Goal: Information Seeking & Learning: Learn about a topic

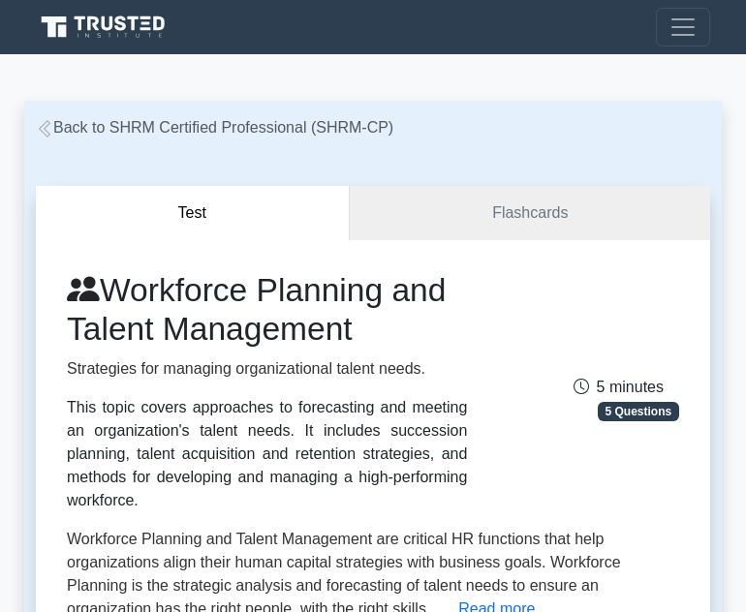
click at [191, 124] on link "Back to SHRM Certified Professional (SHRM-CP)" at bounding box center [215, 127] width 358 height 16
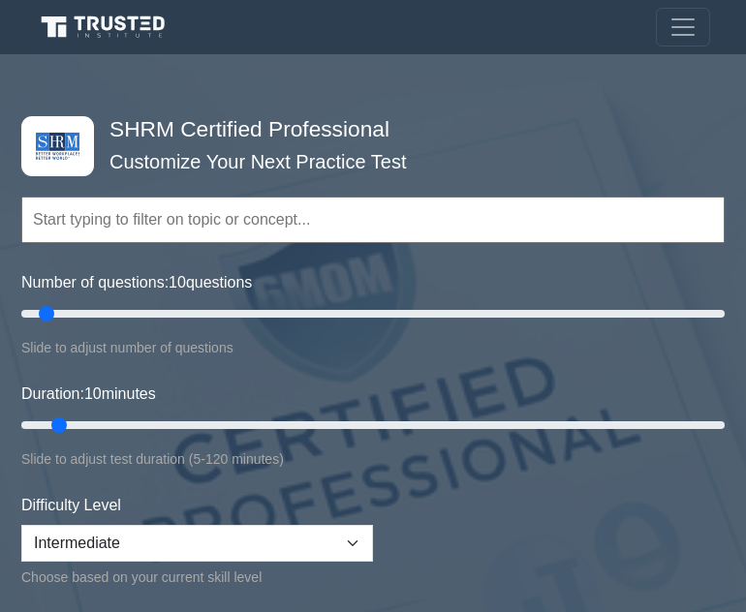
click at [671, 529] on form "Topics Change Management Compensation and Benefits Employee and Labor Relations…" at bounding box center [372, 438] width 703 height 597
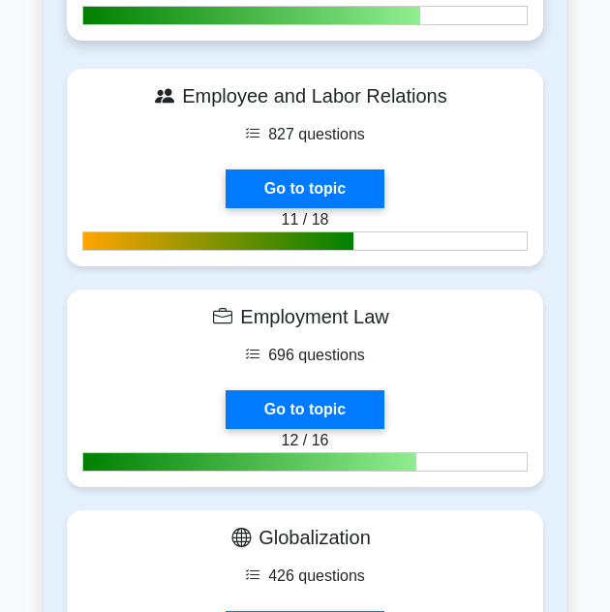
scroll to position [1066, 0]
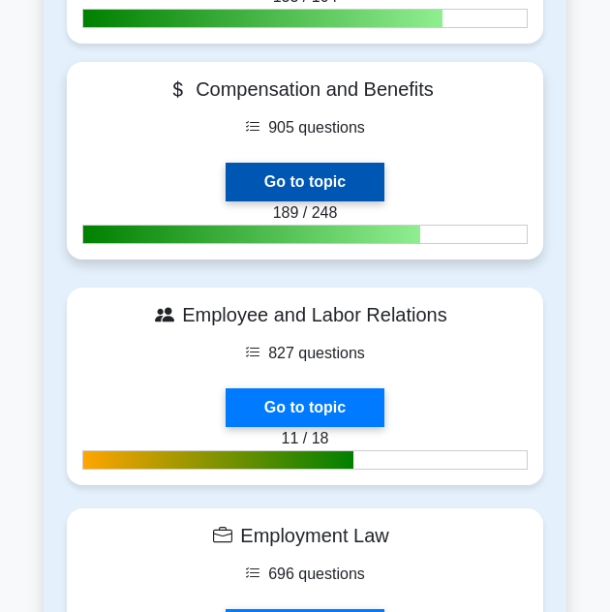
click at [349, 163] on link "Go to topic" at bounding box center [305, 182] width 159 height 39
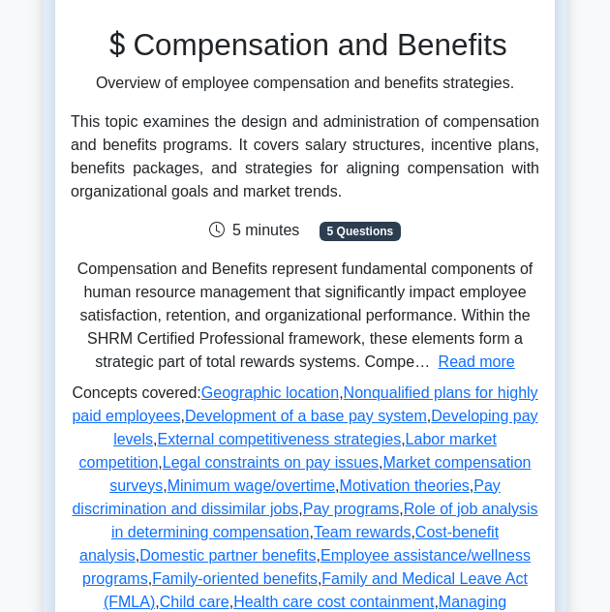
scroll to position [581, 0]
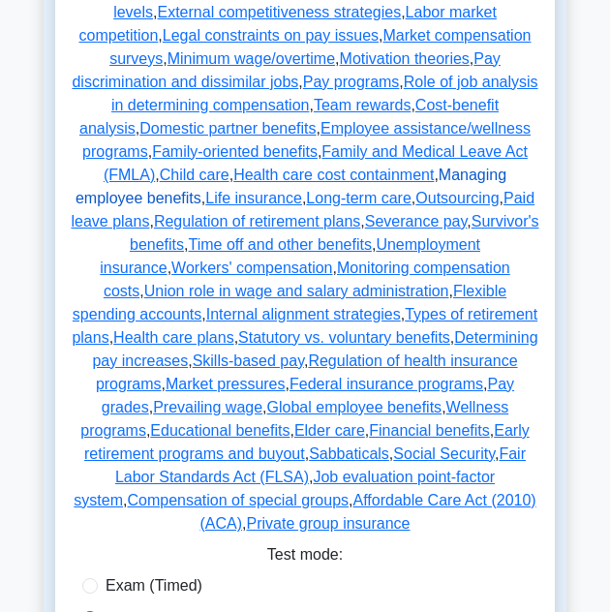
click at [280, 167] on link "Managing employee benefits" at bounding box center [291, 187] width 431 height 40
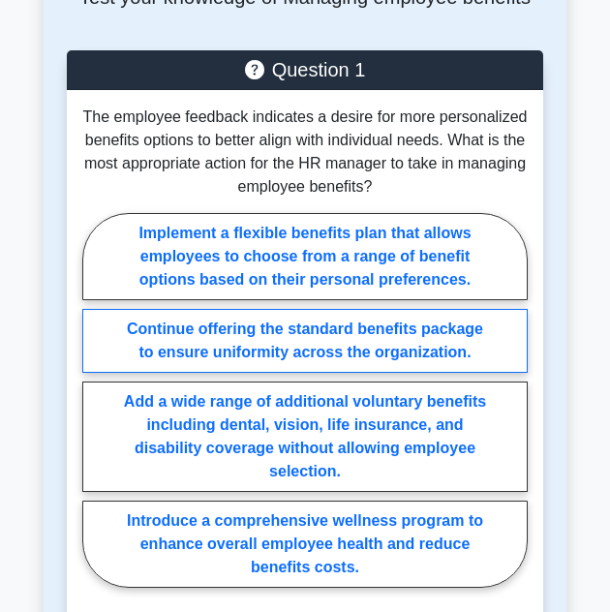
scroll to position [775, 0]
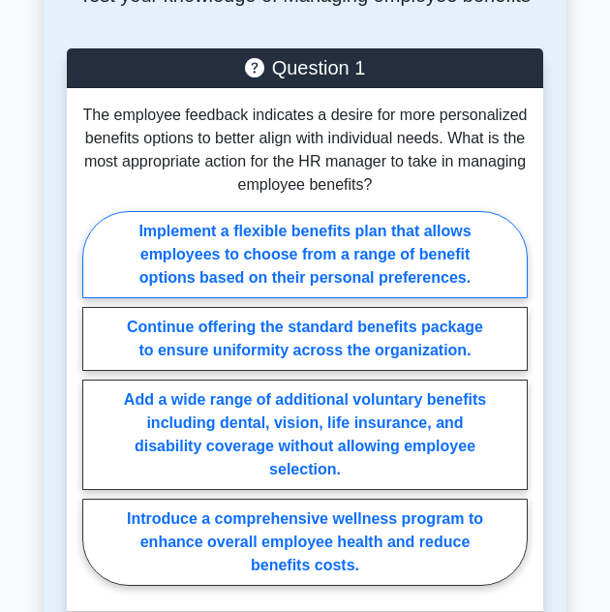
click at [346, 246] on label "Implement a flexible benefits plan that allows employees to choose from a range…" at bounding box center [305, 254] width 446 height 87
click at [95, 398] on input "Implement a flexible benefits plan that allows employees to choose from a range…" at bounding box center [88, 404] width 13 height 13
radio input "true"
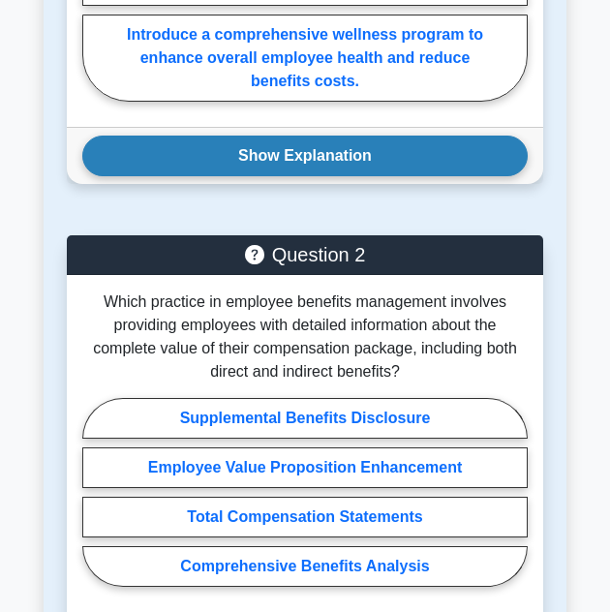
click at [306, 149] on button "Show Explanation" at bounding box center [305, 156] width 446 height 41
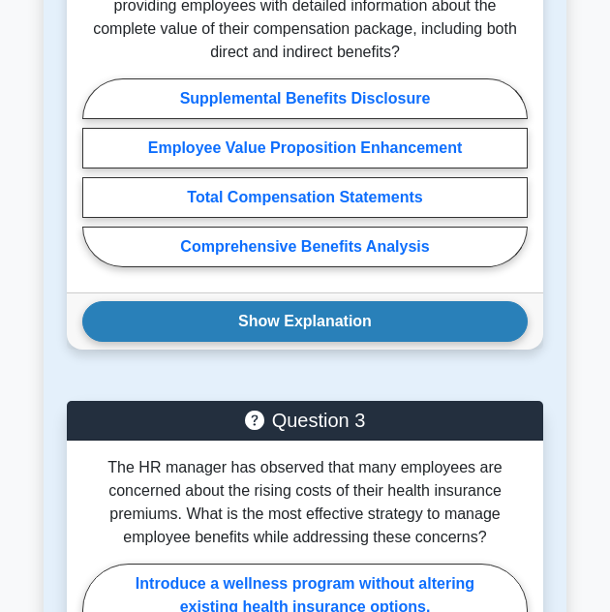
scroll to position [1841, 0]
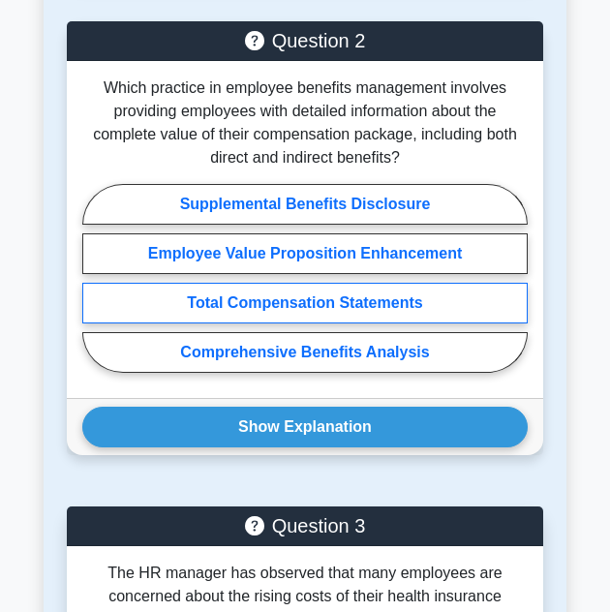
click at [262, 300] on label "Total Compensation Statements" at bounding box center [305, 303] width 446 height 41
click at [95, 291] on input "Total Compensation Statements" at bounding box center [88, 284] width 13 height 13
radio input "true"
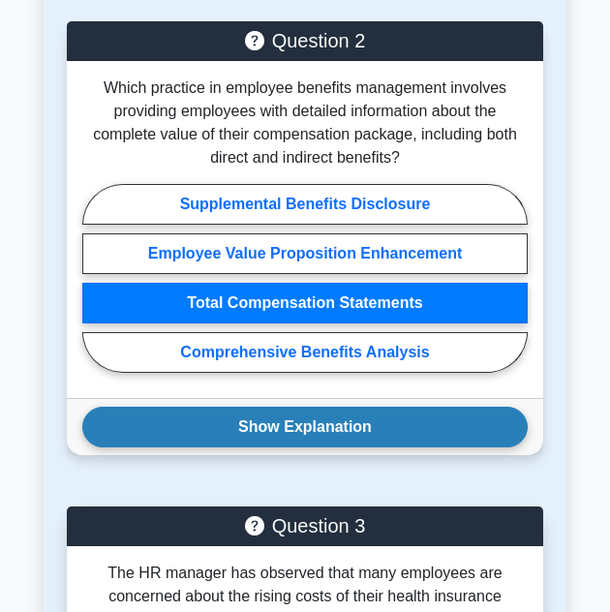
click at [288, 426] on button "Show Explanation" at bounding box center [305, 427] width 446 height 41
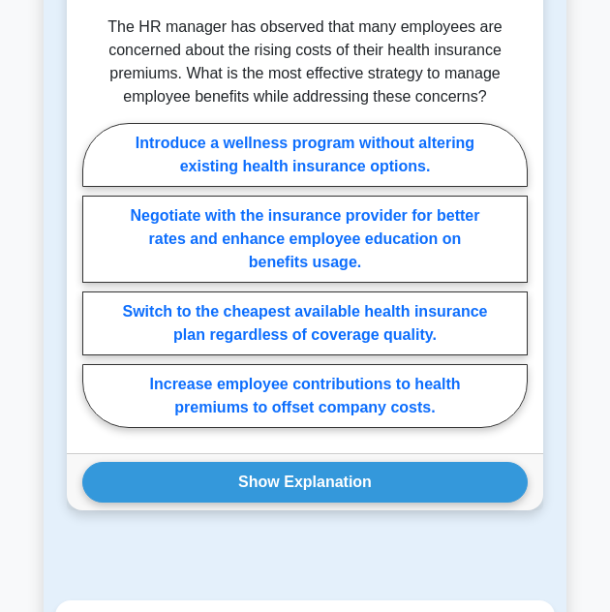
scroll to position [2616, 0]
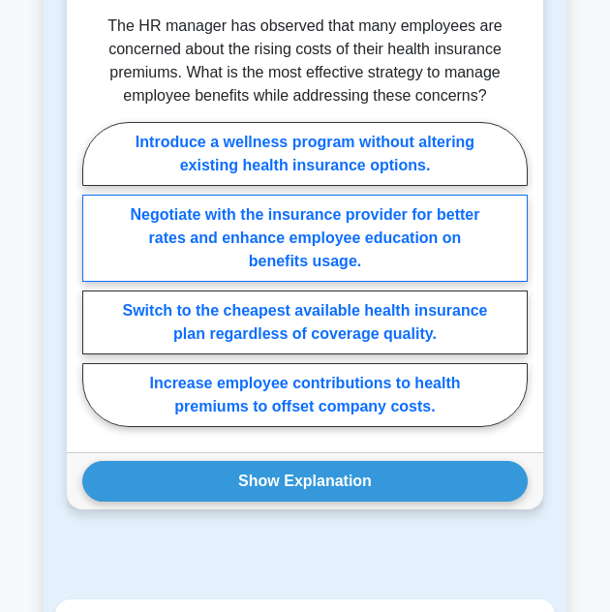
click at [388, 223] on label "Negotiate with the insurance provider for better rates and enhance employee edu…" at bounding box center [305, 238] width 446 height 87
click at [95, 274] on input "Negotiate with the insurance provider for better rates and enhance employee edu…" at bounding box center [88, 280] width 13 height 13
radio input "true"
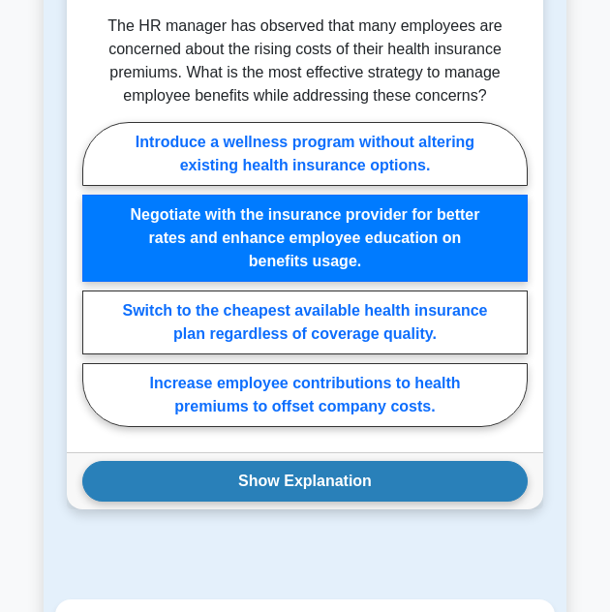
click at [335, 477] on button "Show Explanation" at bounding box center [305, 481] width 446 height 41
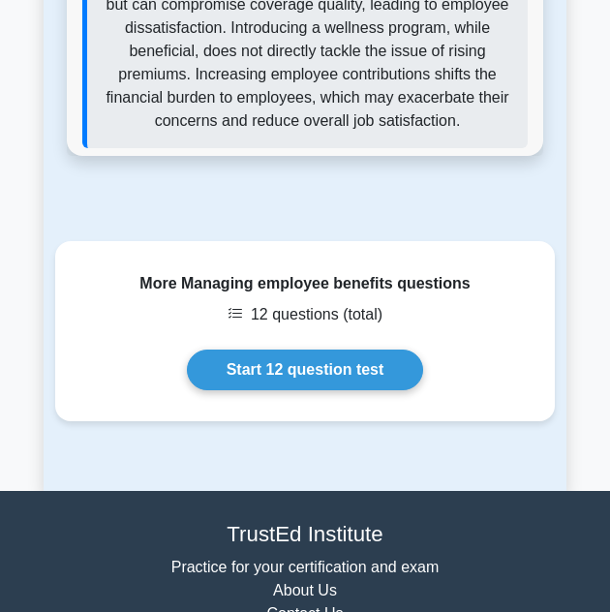
scroll to position [3392, 0]
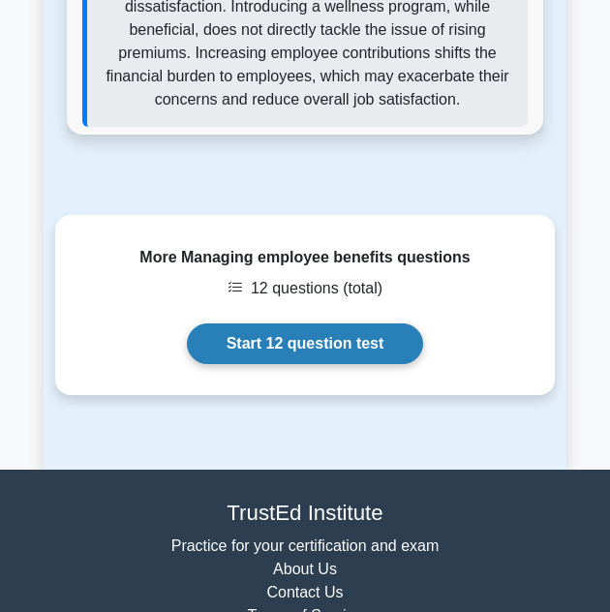
click at [318, 344] on link "Start 12 question test" at bounding box center [305, 344] width 237 height 41
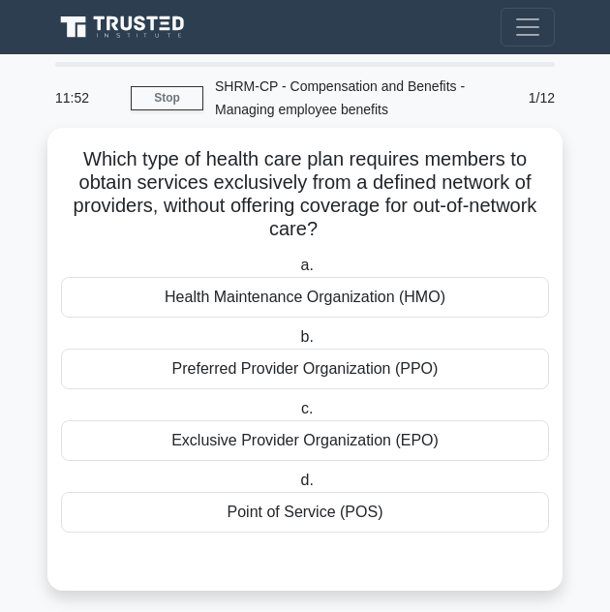
click at [318, 370] on div "Preferred Provider Organization (PPO)" at bounding box center [305, 369] width 488 height 41
click at [297, 344] on input "b. Preferred Provider Organization (PPO)" at bounding box center [297, 337] width 0 height 13
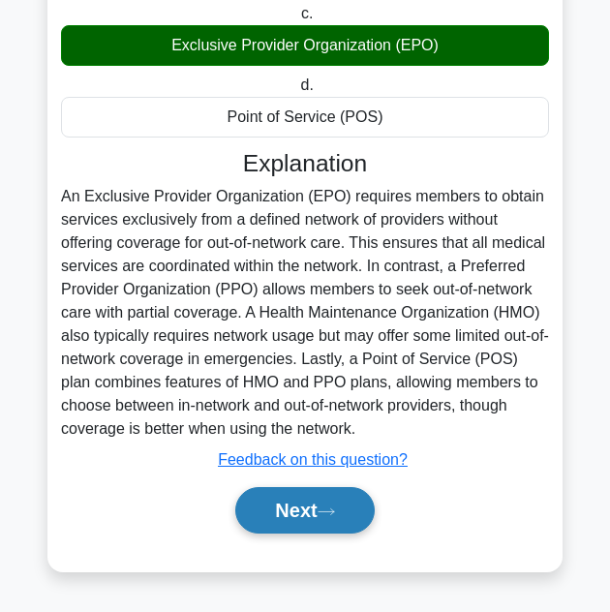
click at [322, 497] on button "Next" at bounding box center [304, 510] width 139 height 47
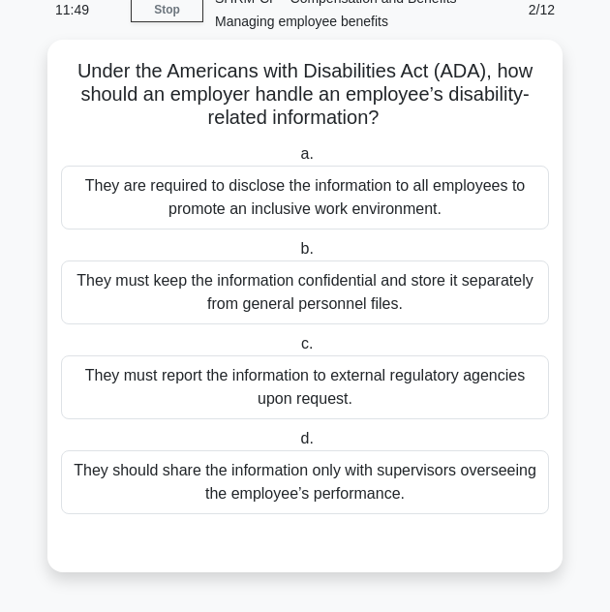
scroll to position [89, 0]
click at [256, 289] on div "They must keep the information confidential and store it separately from genera…" at bounding box center [305, 293] width 488 height 64
click at [297, 256] on input "b. They must keep the information confidential and store it separately from gen…" at bounding box center [297, 249] width 0 height 13
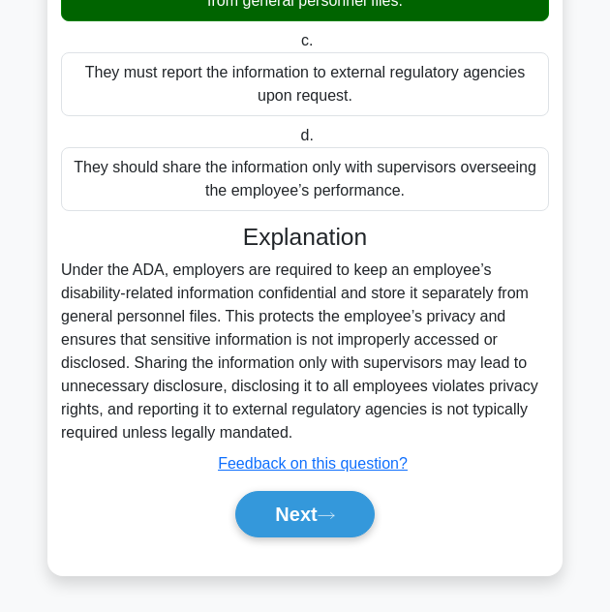
scroll to position [397, 0]
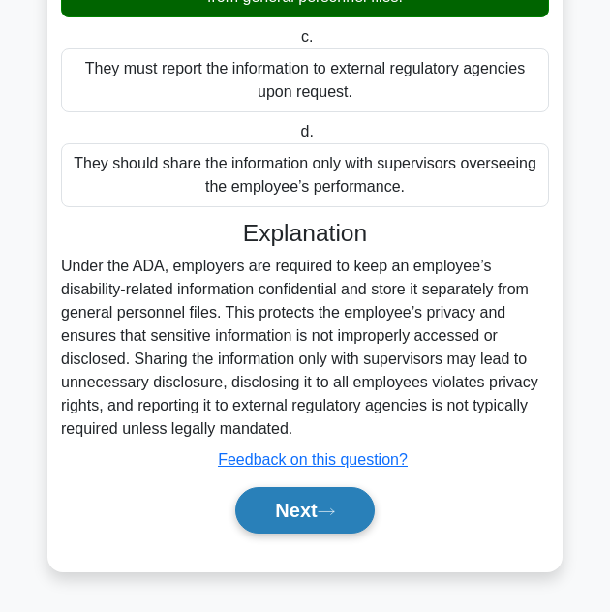
click at [313, 518] on button "Next" at bounding box center [304, 510] width 139 height 47
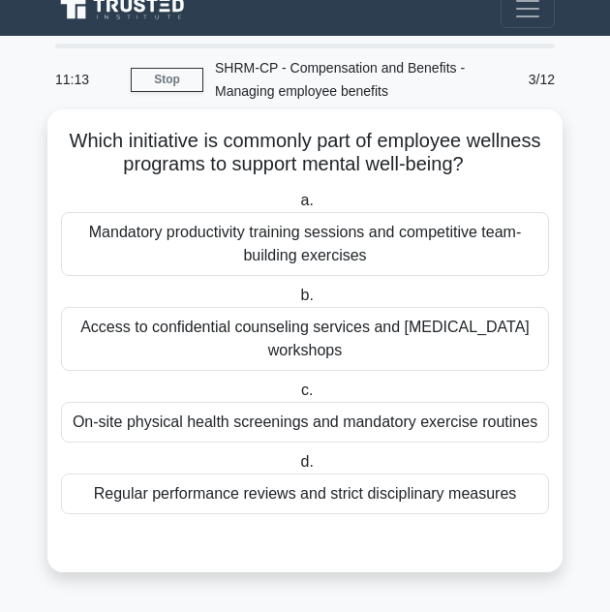
click at [443, 334] on div "Access to confidential counseling services and stress management workshops" at bounding box center [305, 339] width 488 height 64
click at [297, 302] on input "b. Access to confidential counseling services and stress management workshops" at bounding box center [297, 296] width 0 height 13
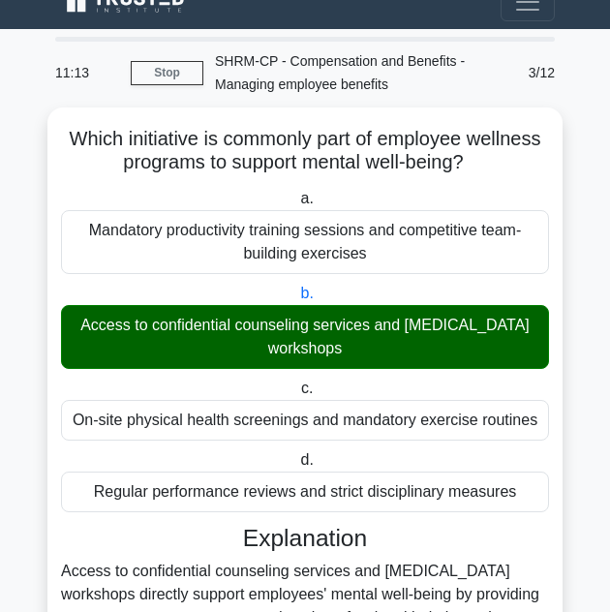
scroll to position [281, 0]
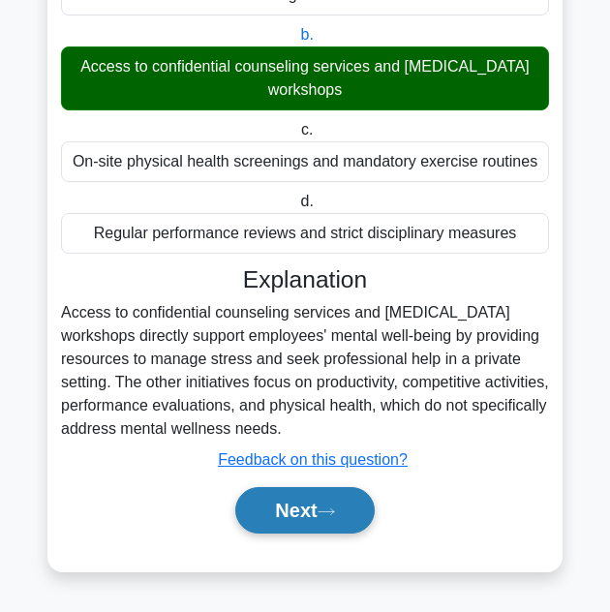
click at [291, 514] on button "Next" at bounding box center [304, 510] width 139 height 47
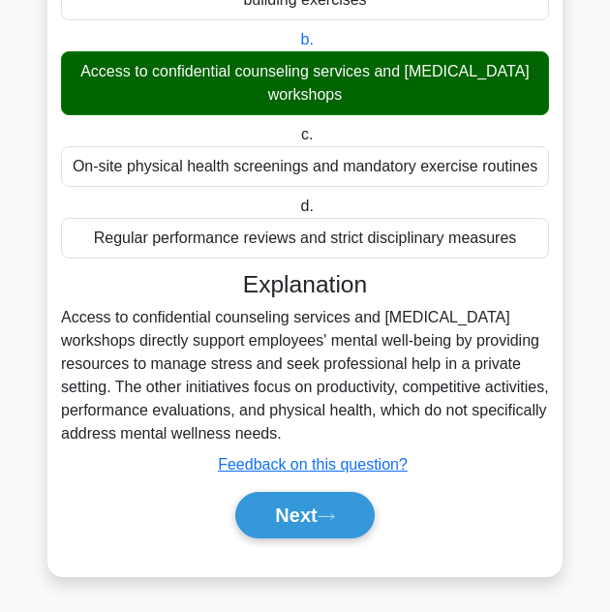
scroll to position [89, 0]
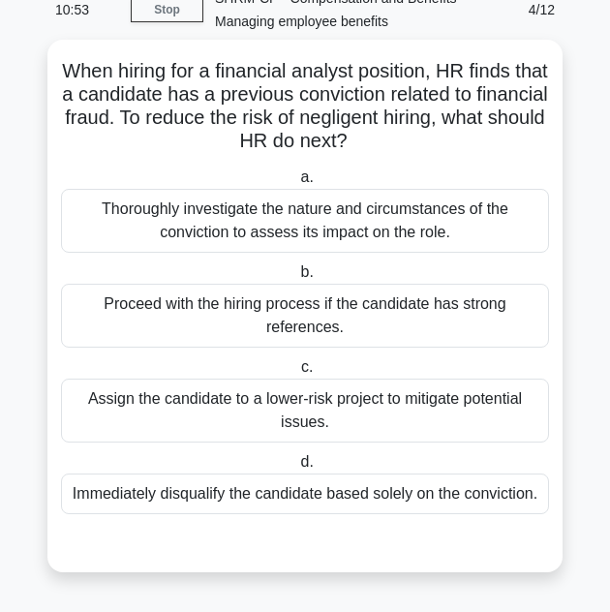
click at [309, 233] on div "Thoroughly investigate the nature and circumstances of the conviction to assess…" at bounding box center [305, 221] width 488 height 64
click at [297, 184] on input "a. Thoroughly investigate the nature and circumstances of the conviction to ass…" at bounding box center [297, 178] width 0 height 13
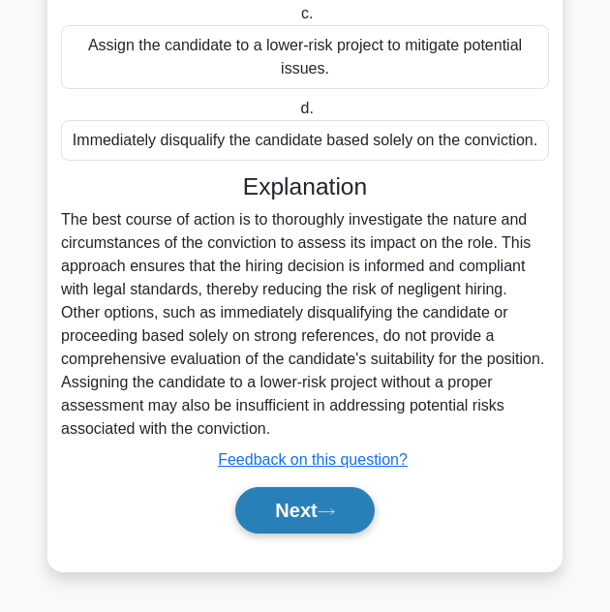
click at [305, 508] on button "Next" at bounding box center [304, 510] width 139 height 47
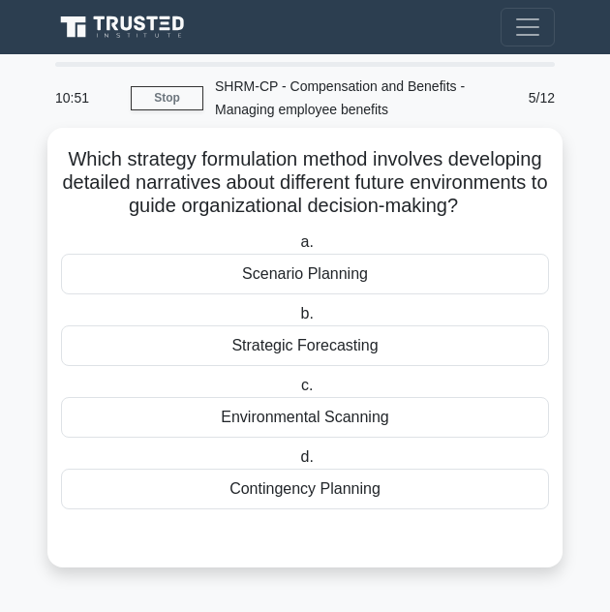
scroll to position [19, 0]
click at [437, 295] on div "Scenario Planning" at bounding box center [305, 274] width 488 height 41
click at [297, 249] on input "a. Scenario Planning" at bounding box center [297, 242] width 0 height 13
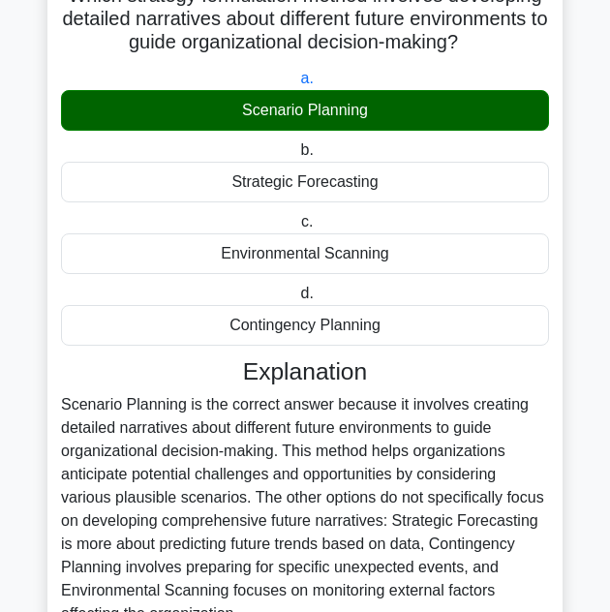
scroll to position [310, 0]
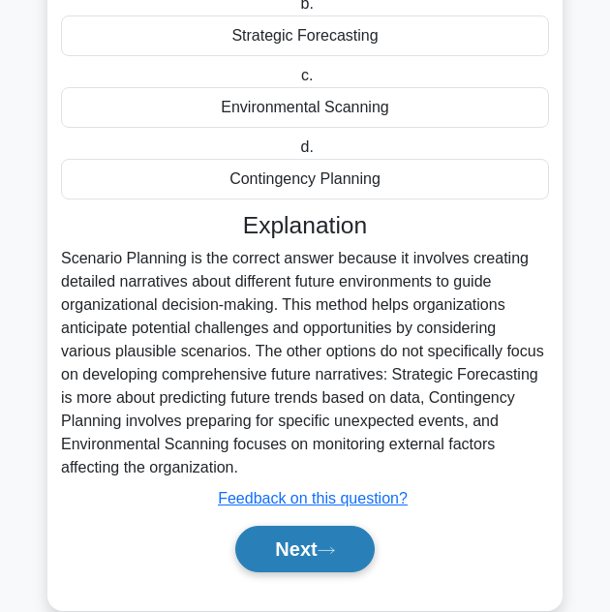
click at [298, 573] on button "Next" at bounding box center [304, 549] width 139 height 47
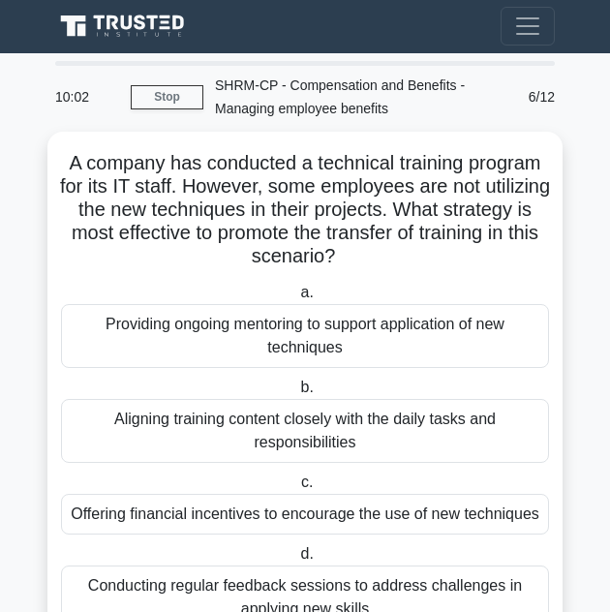
scroll to position [0, 0]
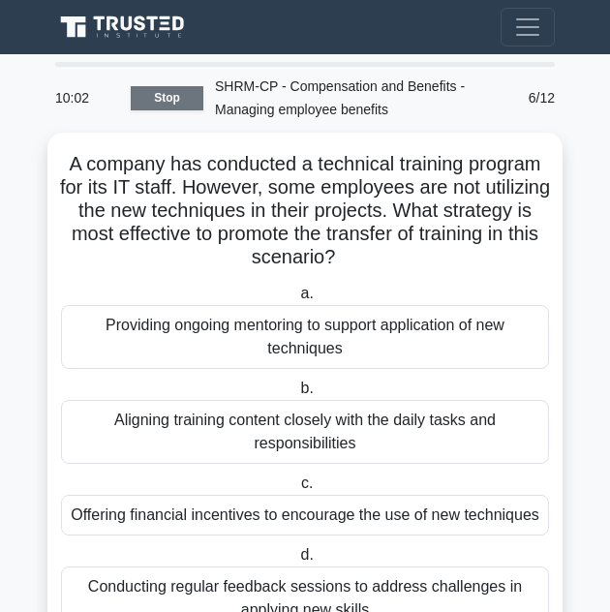
click at [161, 90] on link "Stop" at bounding box center [167, 98] width 73 height 24
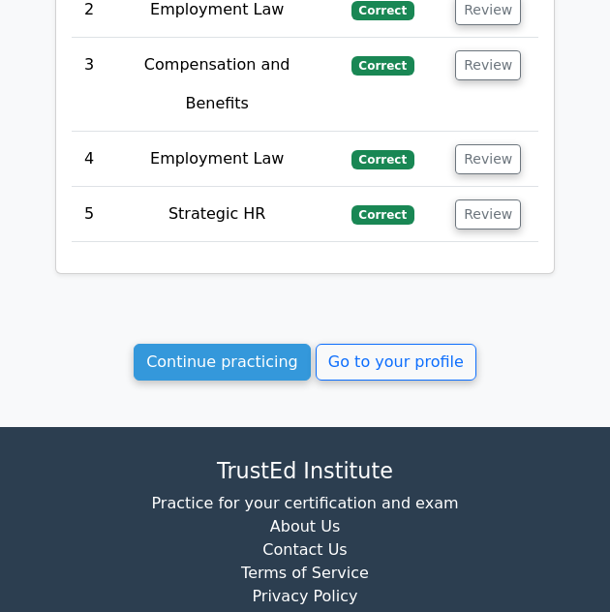
scroll to position [2696, 0]
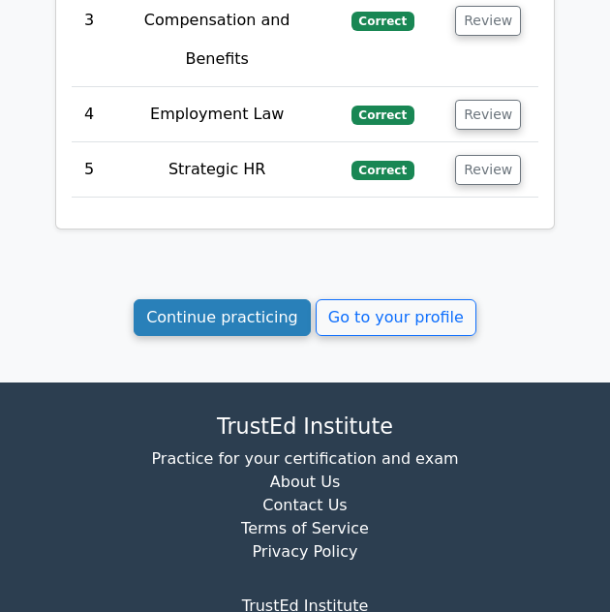
drag, startPoint x: 214, startPoint y: 179, endPoint x: 300, endPoint y: 196, distance: 87.8
click at [214, 299] on link "Continue practicing" at bounding box center [222, 317] width 177 height 37
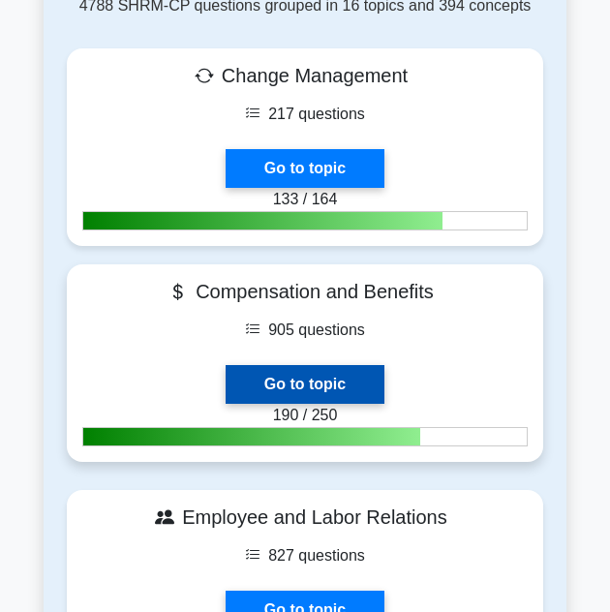
scroll to position [969, 0]
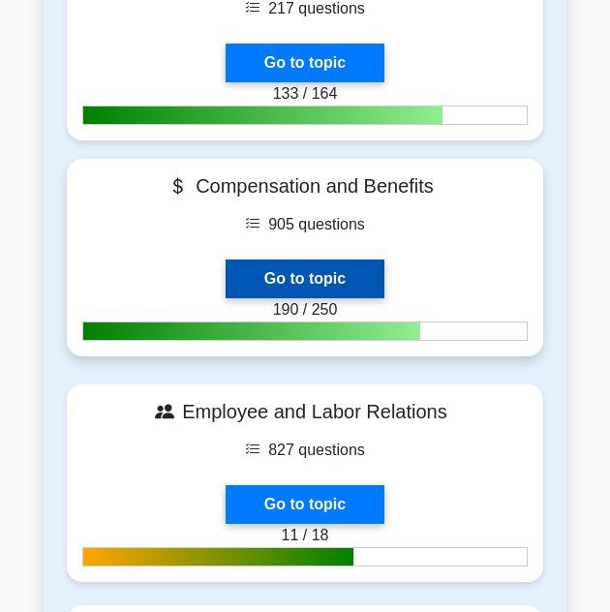
click at [342, 260] on link "Go to topic" at bounding box center [305, 279] width 159 height 39
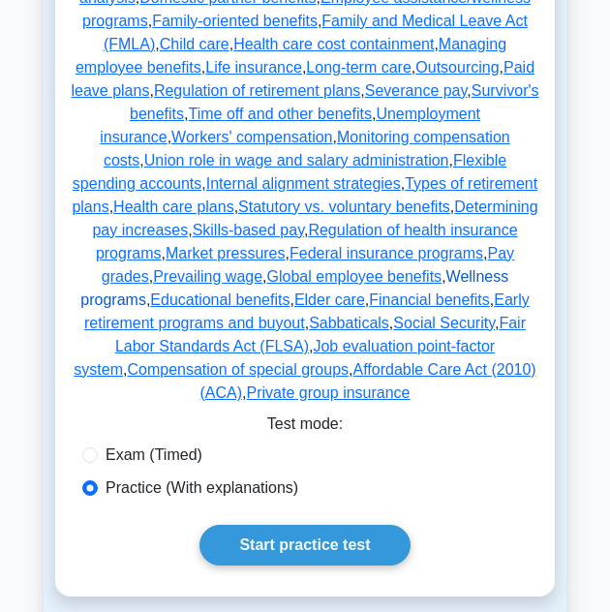
scroll to position [678, 0]
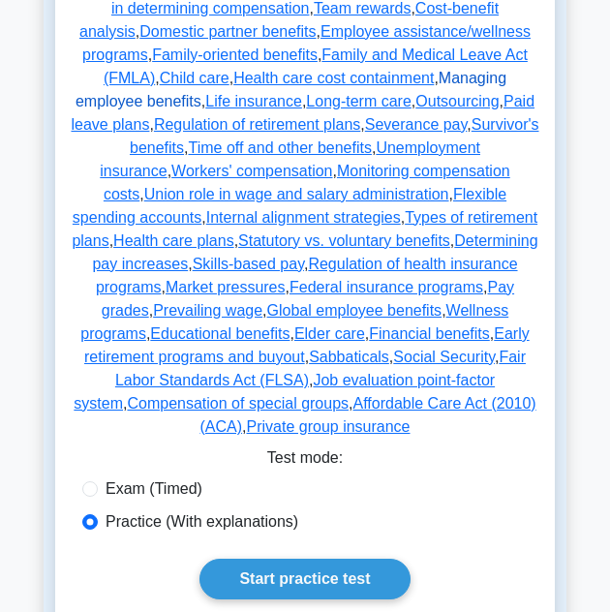
click at [213, 78] on link "Managing employee benefits" at bounding box center [291, 90] width 431 height 40
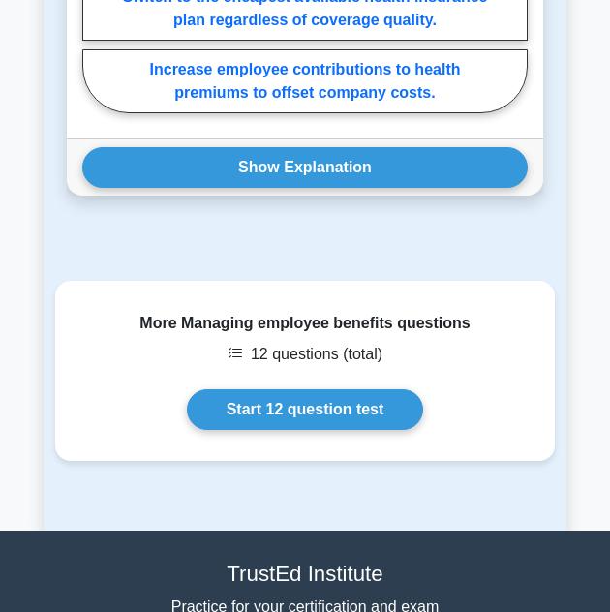
scroll to position [2519, 0]
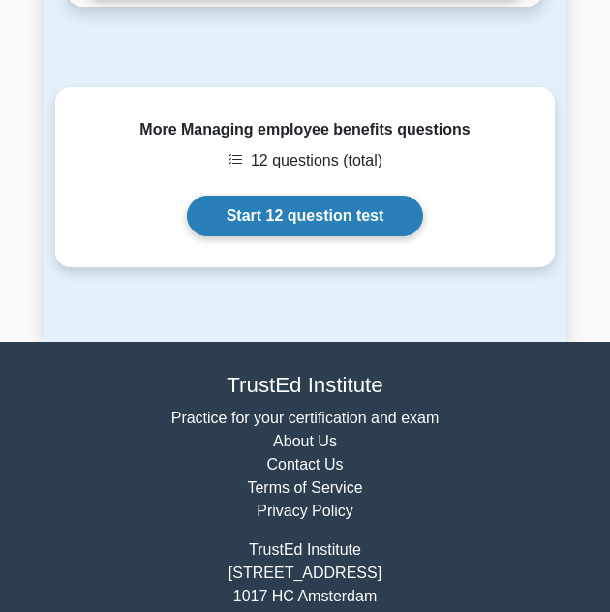
click at [315, 229] on link "Start 12 question test" at bounding box center [305, 216] width 237 height 41
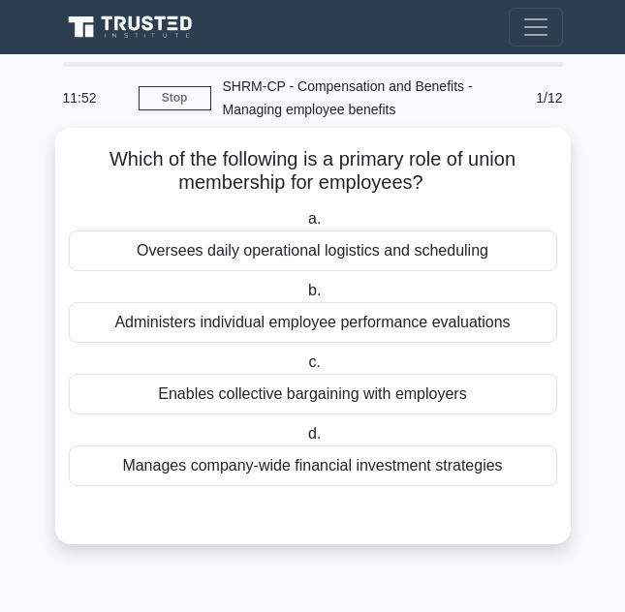
drag, startPoint x: 193, startPoint y: 390, endPoint x: 254, endPoint y: 391, distance: 61.1
click at [194, 390] on div "Enables collective bargaining with employers" at bounding box center [313, 394] width 488 height 41
click at [304, 369] on input "c. Enables collective bargaining with employers" at bounding box center [304, 363] width 0 height 13
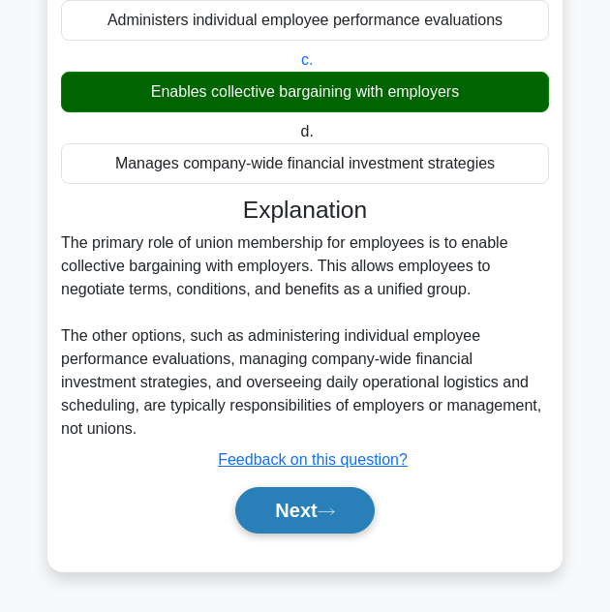
click at [288, 508] on button "Next" at bounding box center [304, 510] width 139 height 47
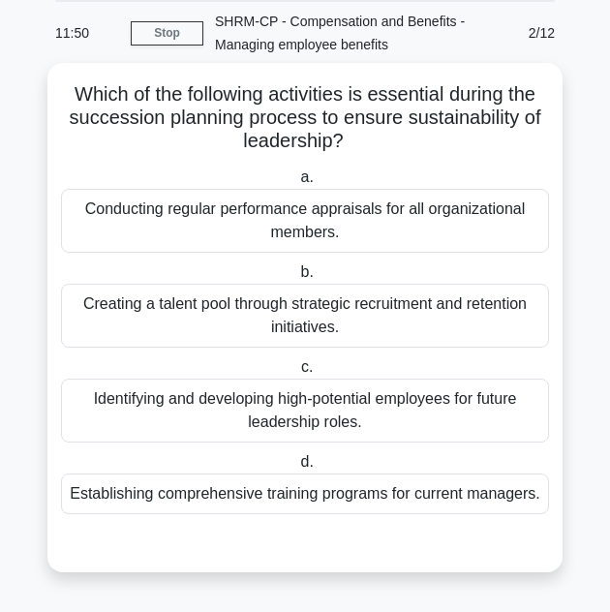
scroll to position [66, 0]
click at [231, 233] on div "Conducting regular performance appraisals for all organizational members." at bounding box center [305, 221] width 488 height 64
click at [297, 184] on input "a. Conducting regular performance appraisals for all organizational members." at bounding box center [297, 178] width 0 height 13
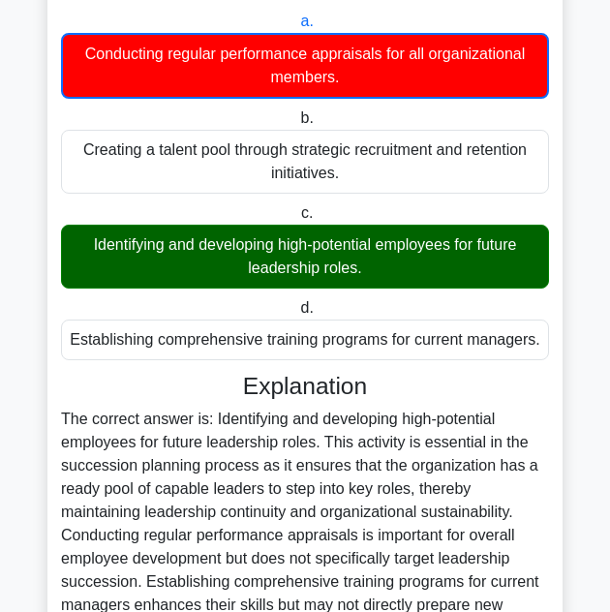
scroll to position [453, 0]
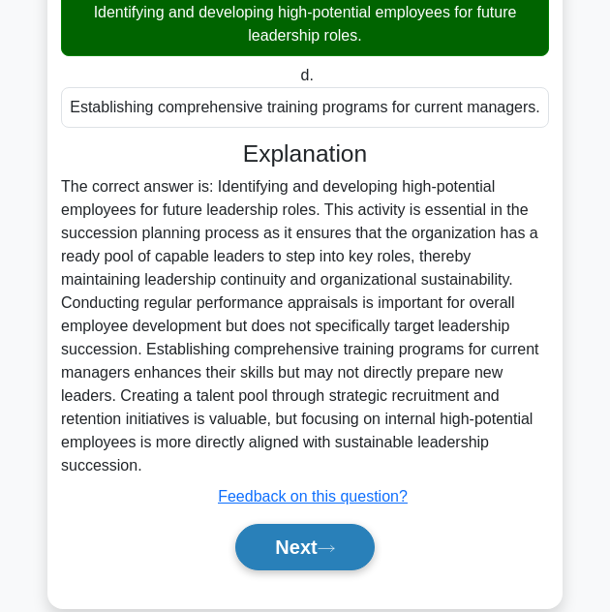
click at [313, 565] on button "Next" at bounding box center [304, 547] width 139 height 47
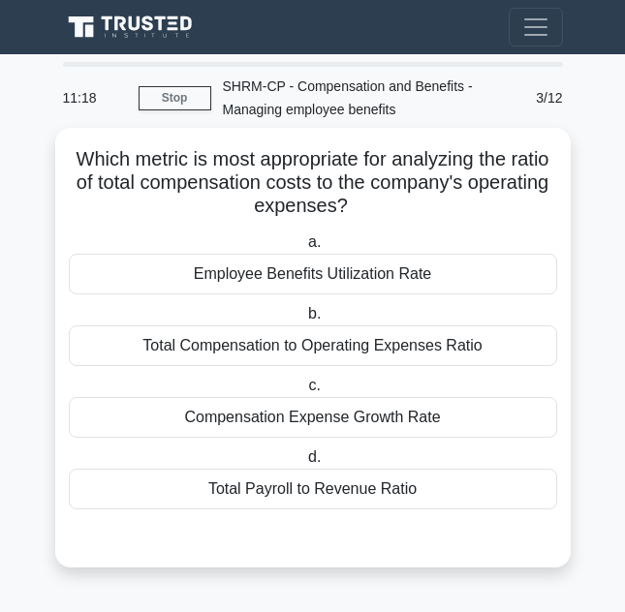
click at [465, 358] on div "Total Compensation to Operating Expenses Ratio" at bounding box center [313, 346] width 488 height 41
click at [304, 321] on input "b. Total Compensation to Operating Expenses Ratio" at bounding box center [304, 314] width 0 height 13
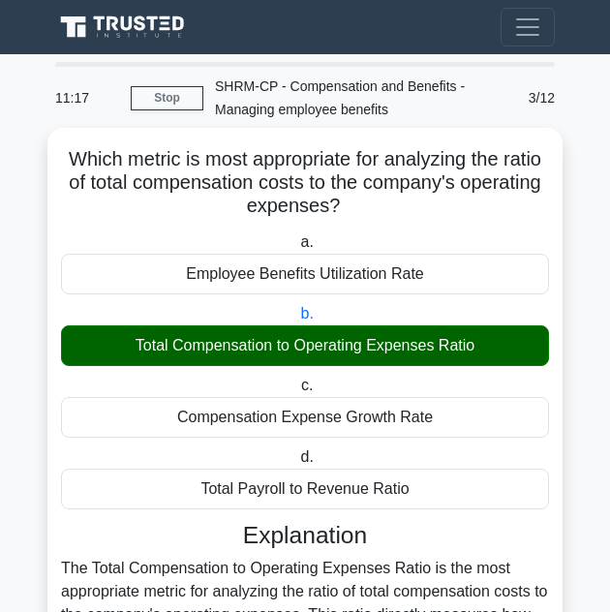
scroll to position [467, 0]
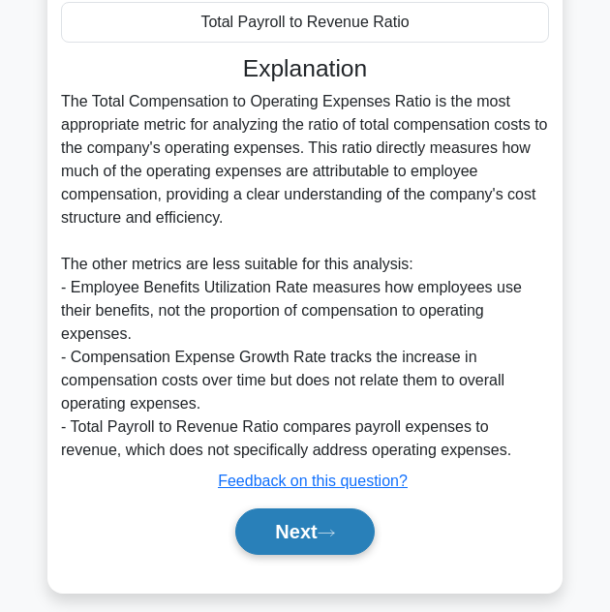
drag, startPoint x: 349, startPoint y: 515, endPoint x: 367, endPoint y: 493, distance: 28.2
click at [349, 514] on button "Next" at bounding box center [304, 532] width 139 height 47
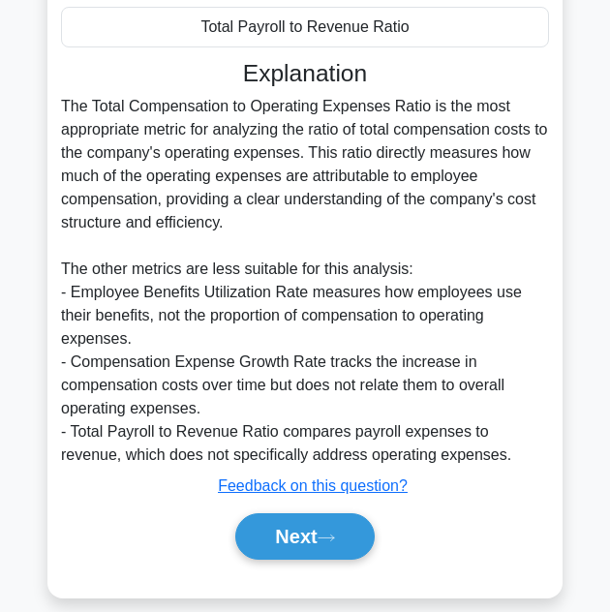
scroll to position [43, 0]
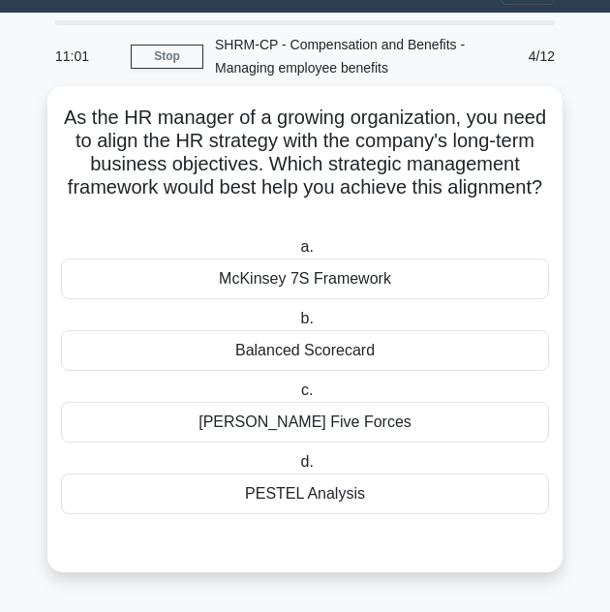
click at [336, 275] on div "McKinsey 7S Framework" at bounding box center [305, 279] width 488 height 41
click at [297, 254] on input "a. McKinsey 7S Framework" at bounding box center [297, 247] width 0 height 13
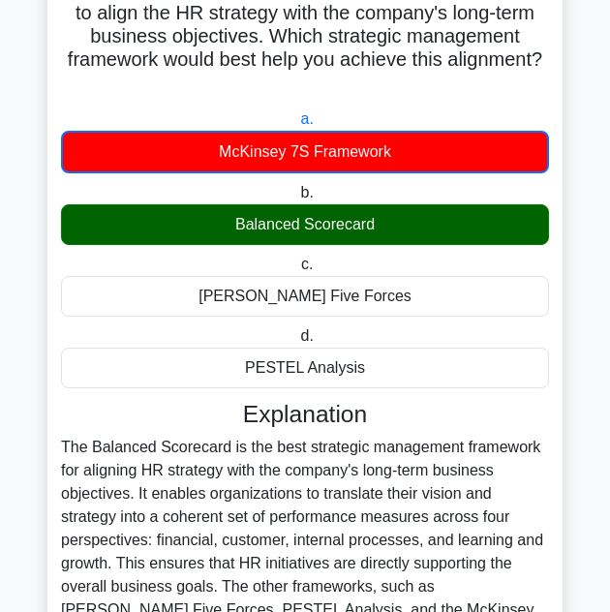
scroll to position [399, 0]
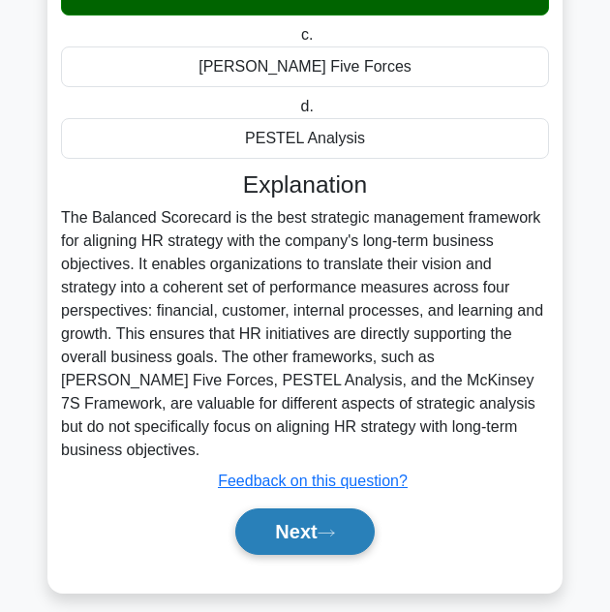
click at [256, 509] on button "Next" at bounding box center [304, 532] width 139 height 47
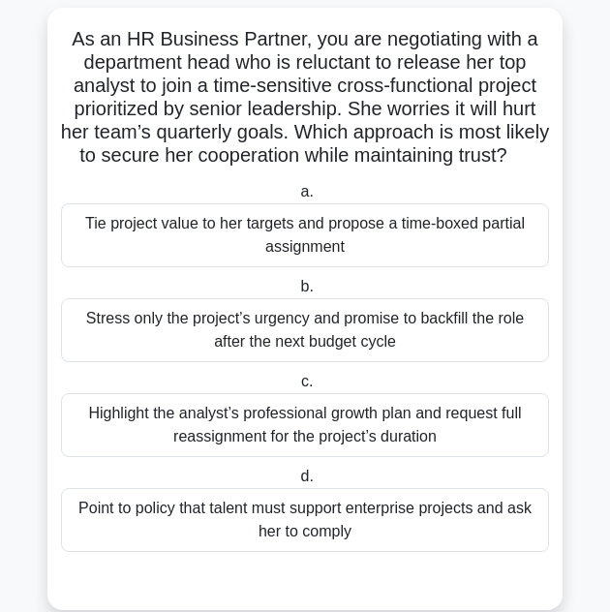
scroll to position [85, 0]
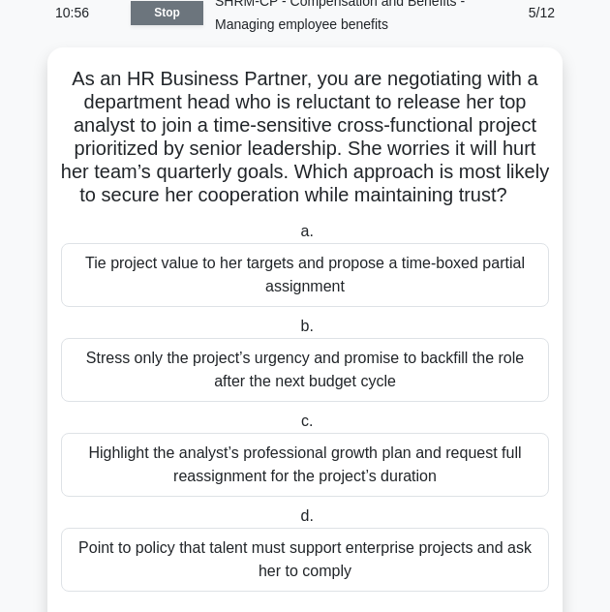
click at [146, 13] on link "Stop" at bounding box center [167, 13] width 73 height 24
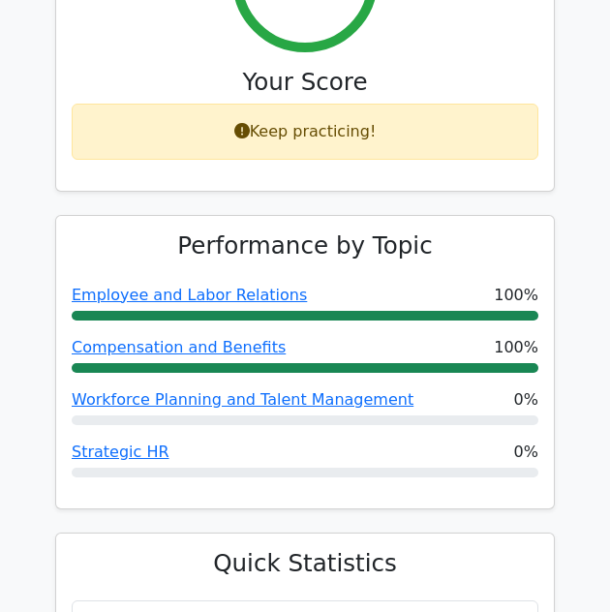
scroll to position [388, 0]
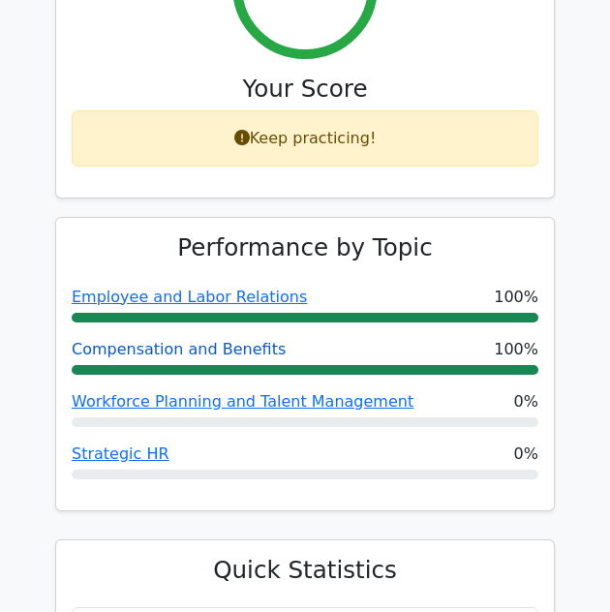
click at [155, 340] on link "Compensation and Benefits" at bounding box center [179, 349] width 214 height 18
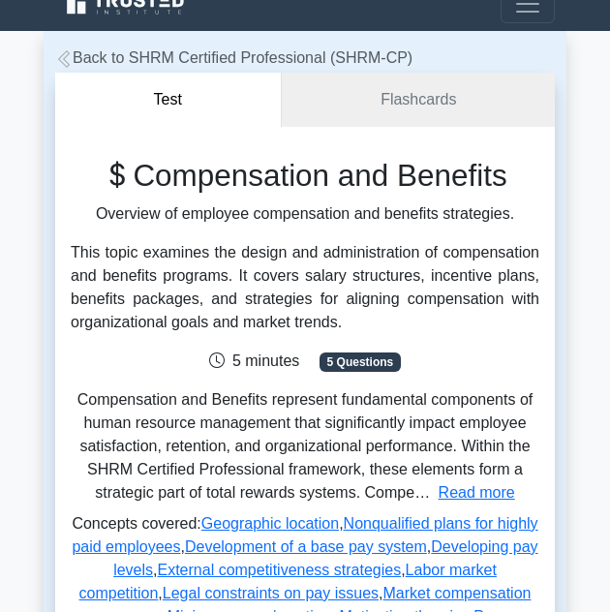
scroll to position [194, 0]
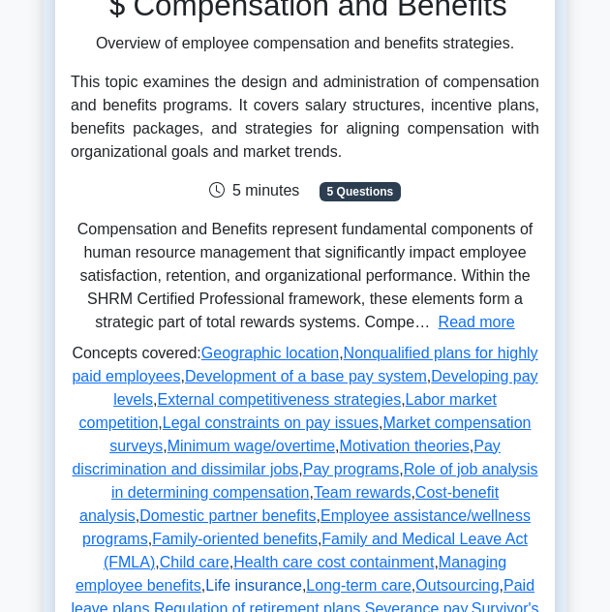
drag, startPoint x: 388, startPoint y: 559, endPoint x: 399, endPoint y: 559, distance: 11.6
click at [302, 578] on link "Life insurance" at bounding box center [253, 586] width 97 height 16
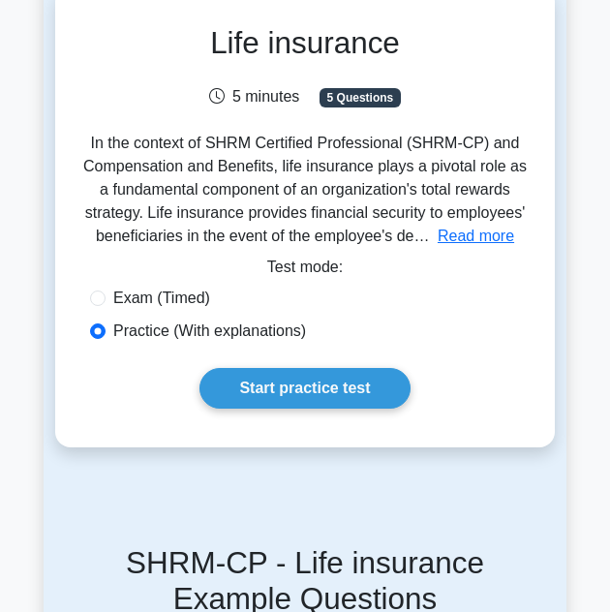
scroll to position [97, 0]
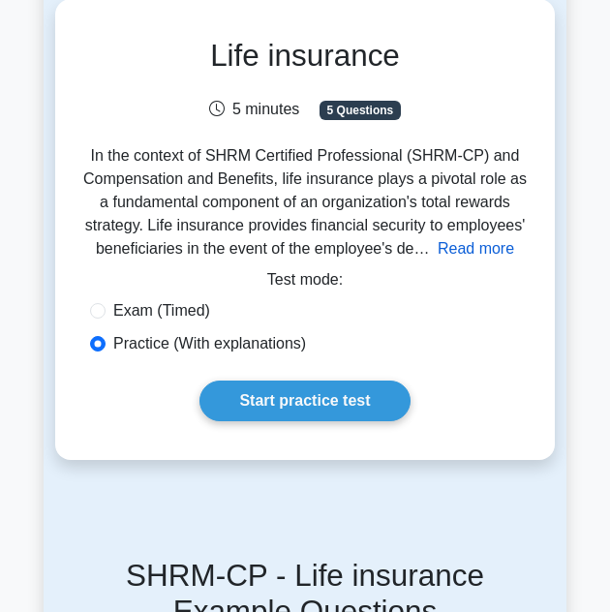
click at [493, 245] on button "Read more" at bounding box center [476, 248] width 77 height 23
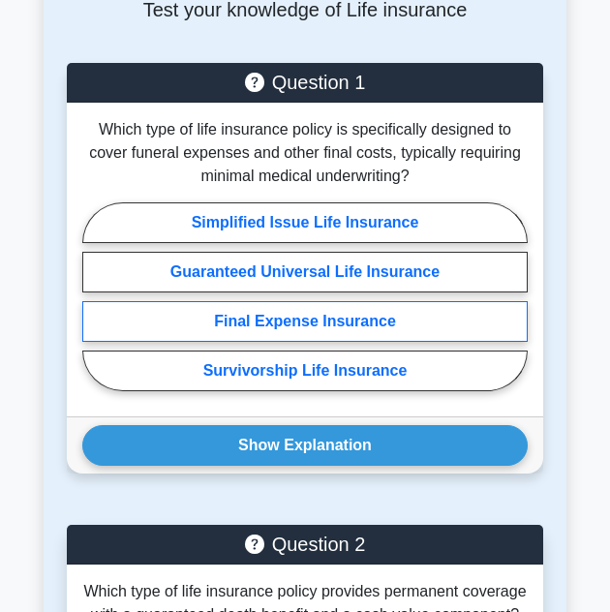
scroll to position [2810, 0]
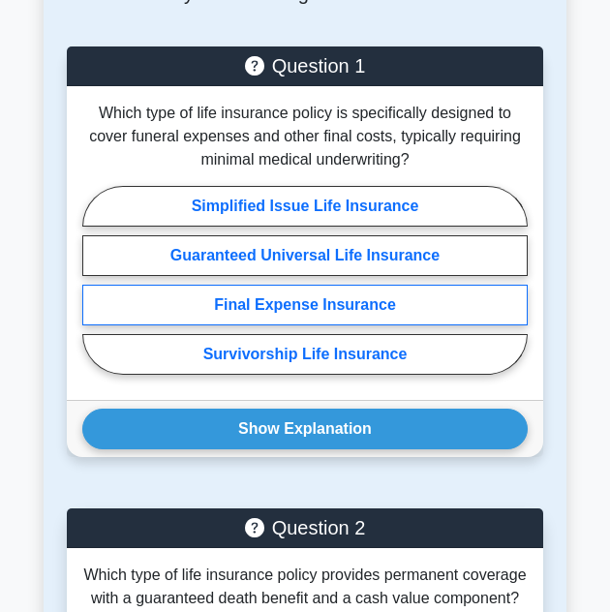
click at [370, 285] on label "Final Expense Insurance" at bounding box center [305, 305] width 446 height 41
click at [95, 280] on input "Final Expense Insurance" at bounding box center [88, 286] width 13 height 13
radio input "true"
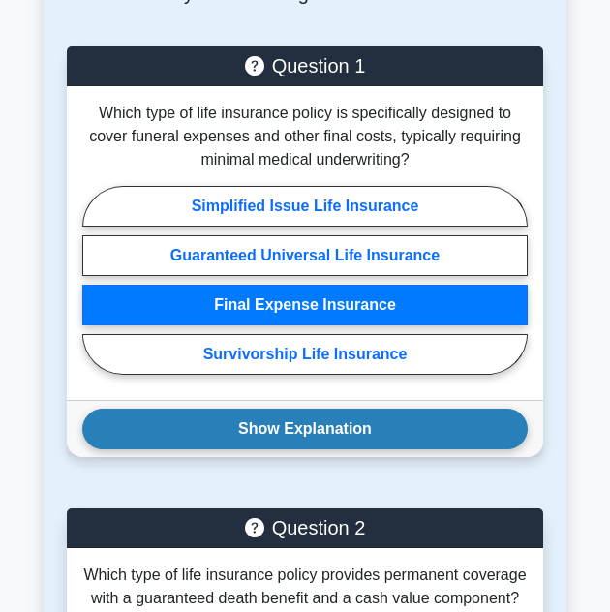
click at [328, 409] on button "Show Explanation" at bounding box center [305, 429] width 446 height 41
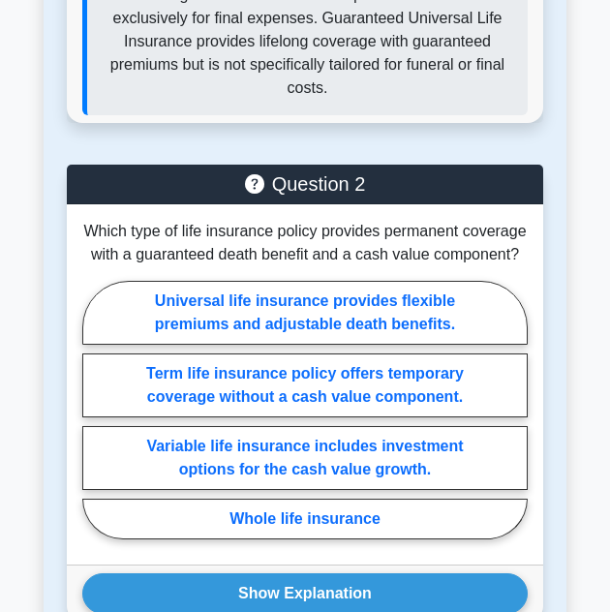
scroll to position [3488, 0]
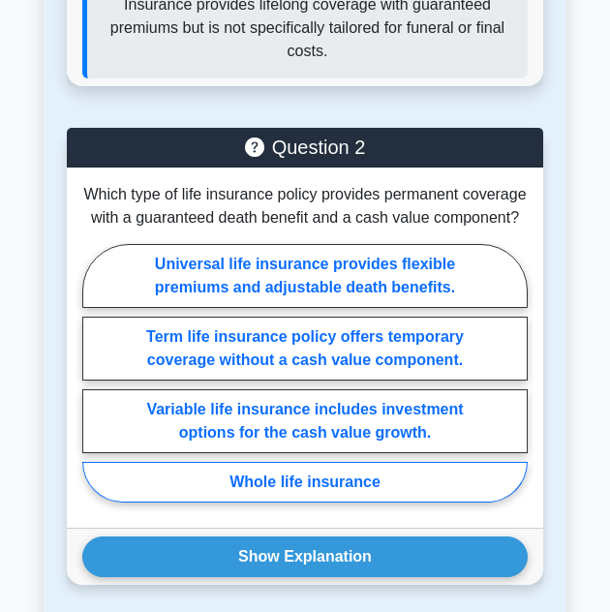
click at [325, 462] on label "Whole life insurance" at bounding box center [305, 482] width 446 height 41
click at [95, 386] on input "Whole life insurance" at bounding box center [88, 379] width 13 height 13
radio input "true"
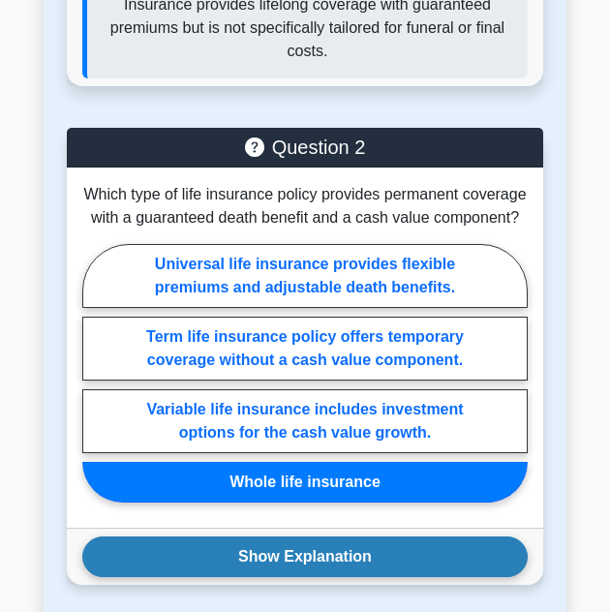
click at [319, 537] on button "Show Explanation" at bounding box center [305, 557] width 446 height 41
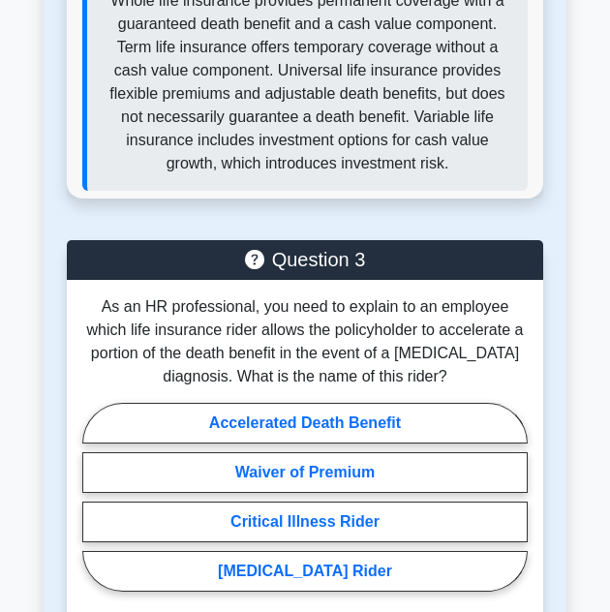
scroll to position [4167, 0]
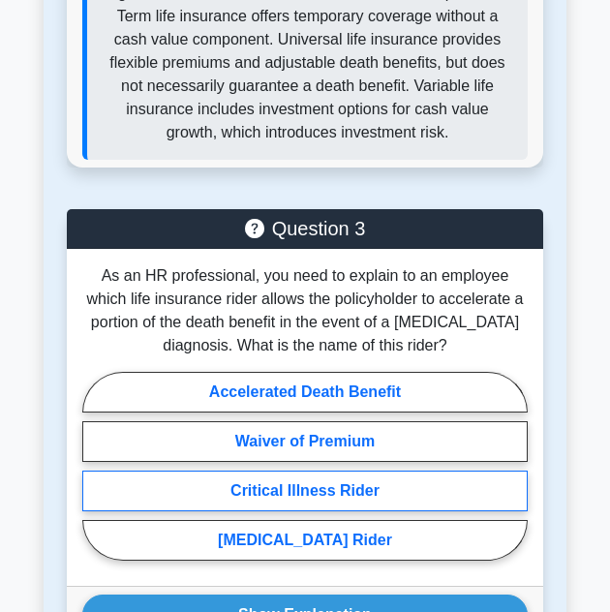
click at [350, 471] on label "Critical Illness Rider" at bounding box center [305, 491] width 446 height 41
click at [95, 466] on input "Critical Illness Rider" at bounding box center [88, 472] width 13 height 13
radio input "true"
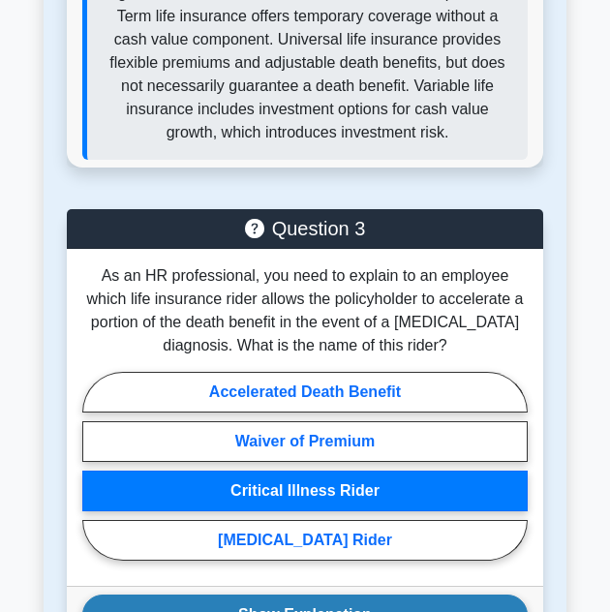
click at [344, 595] on button "Show Explanation" at bounding box center [305, 615] width 446 height 41
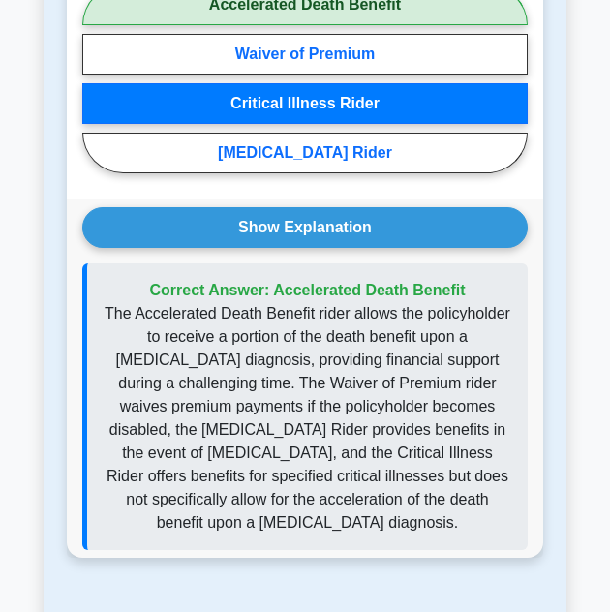
scroll to position [5039, 0]
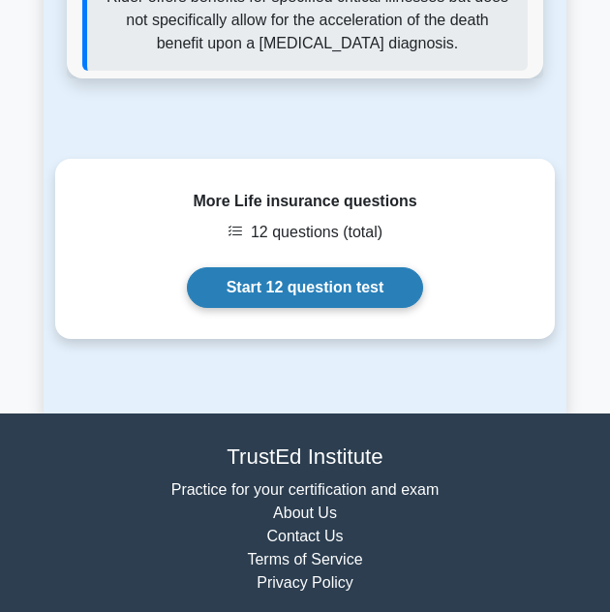
click at [328, 267] on link "Start 12 question test" at bounding box center [305, 287] width 237 height 41
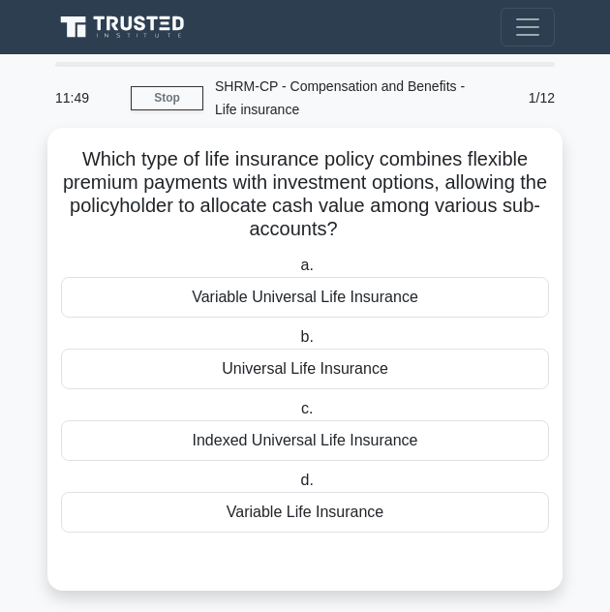
click at [336, 503] on div "Variable Life Insurance" at bounding box center [305, 512] width 488 height 41
click at [297, 487] on input "d. Variable Life Insurance" at bounding box center [297, 481] width 0 height 13
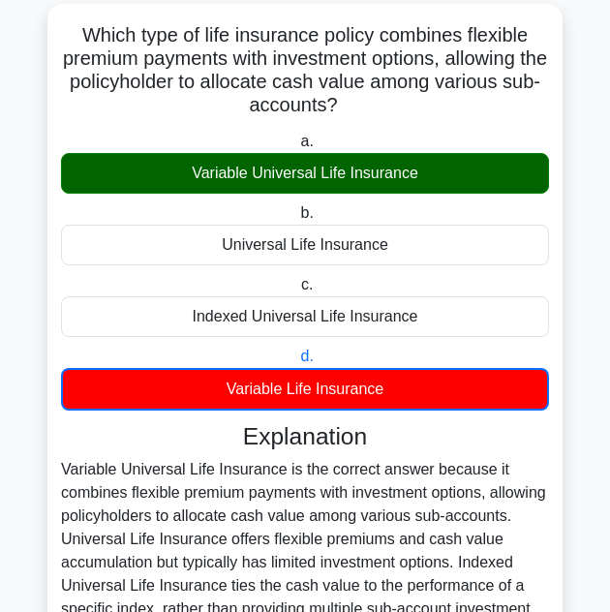
scroll to position [376, 0]
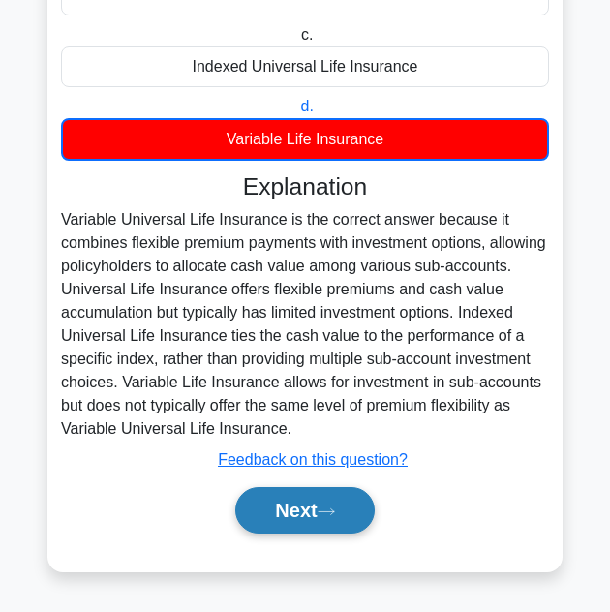
click at [328, 488] on button "Next" at bounding box center [304, 510] width 139 height 47
click at [328, 499] on button "Next" at bounding box center [304, 510] width 139 height 47
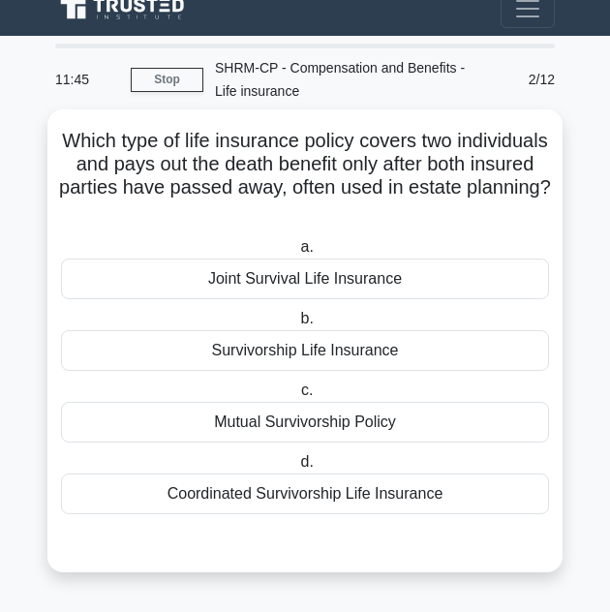
scroll to position [19, 0]
click at [327, 281] on div "Joint Survival Life Insurance" at bounding box center [305, 279] width 488 height 41
click at [297, 254] on input "a. Joint Survival Life Insurance" at bounding box center [297, 247] width 0 height 13
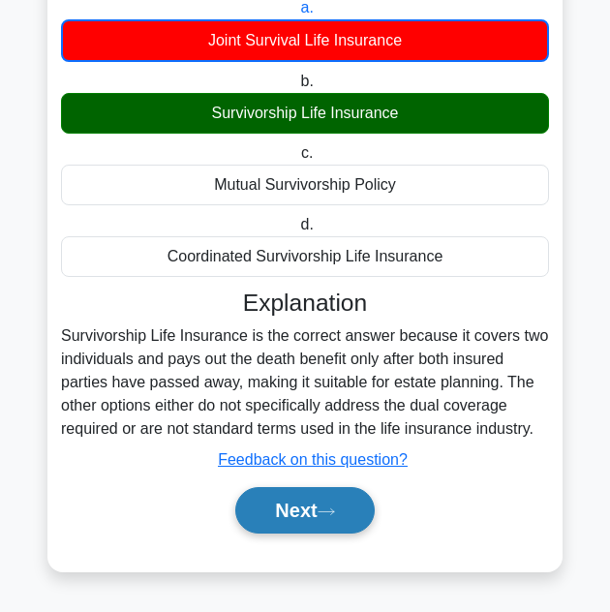
click at [310, 521] on button "Next" at bounding box center [304, 510] width 139 height 47
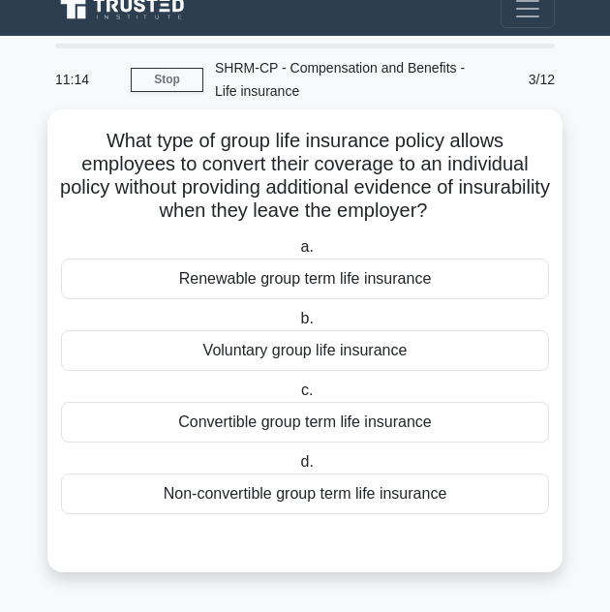
click at [350, 434] on div "Convertible group term life insurance" at bounding box center [305, 422] width 488 height 41
click at [297, 397] on input "c. Convertible group term life insurance" at bounding box center [297, 391] width 0 height 13
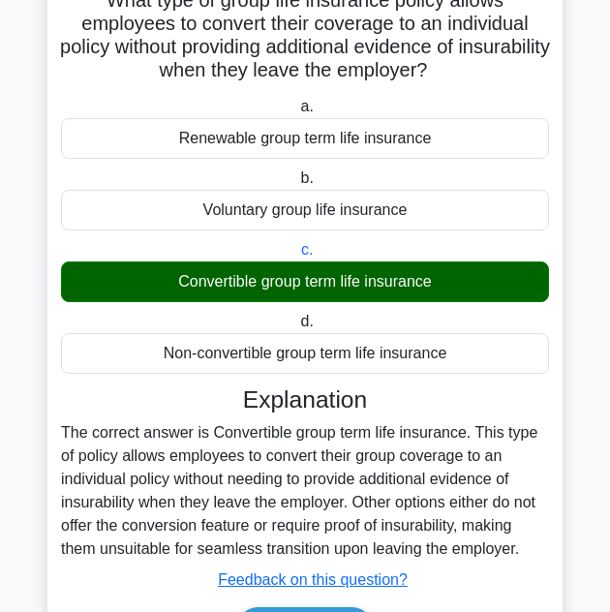
scroll to position [281, 0]
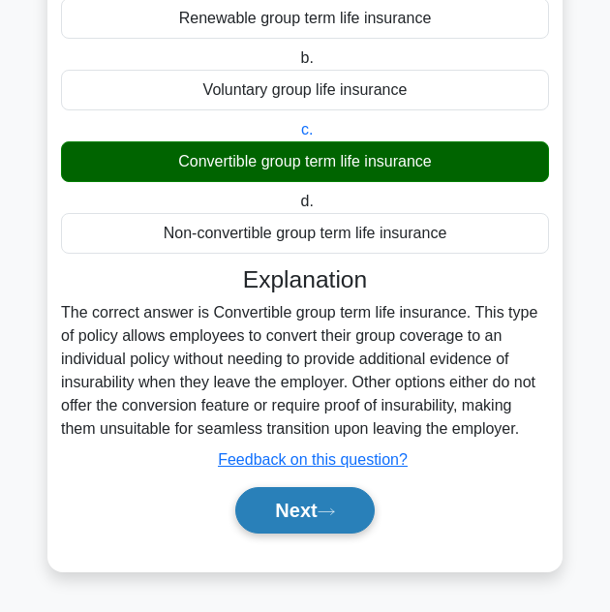
click at [291, 514] on button "Next" at bounding box center [304, 510] width 139 height 47
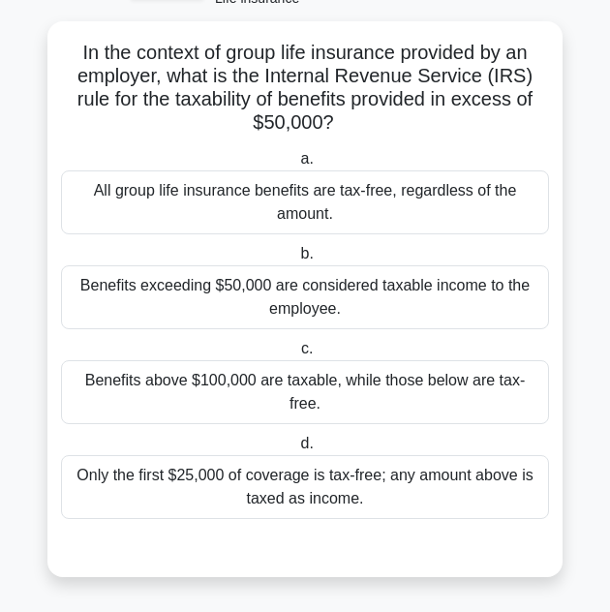
scroll to position [89, 0]
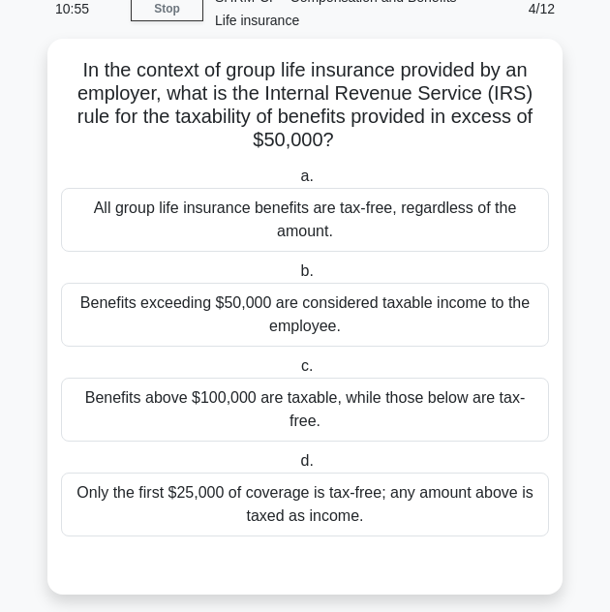
click at [262, 311] on div "Benefits exceeding $50,000 are considered taxable income to the employee." at bounding box center [305, 315] width 488 height 64
click at [297, 278] on input "b. Benefits exceeding $50,000 are considered taxable income to the employee." at bounding box center [297, 272] width 0 height 13
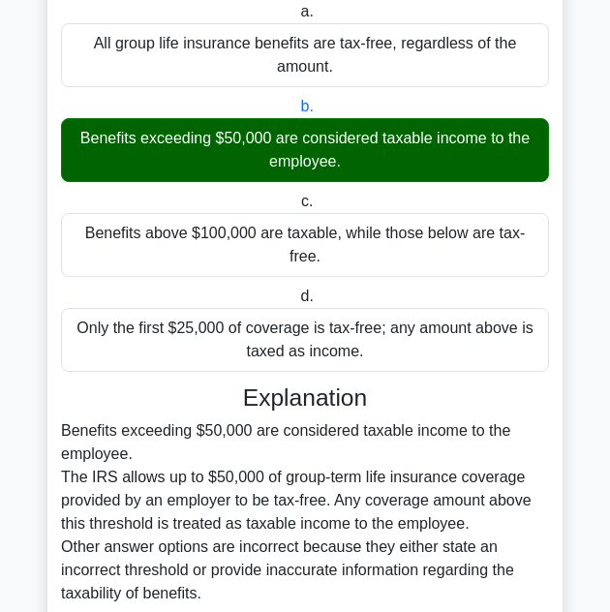
scroll to position [397, 0]
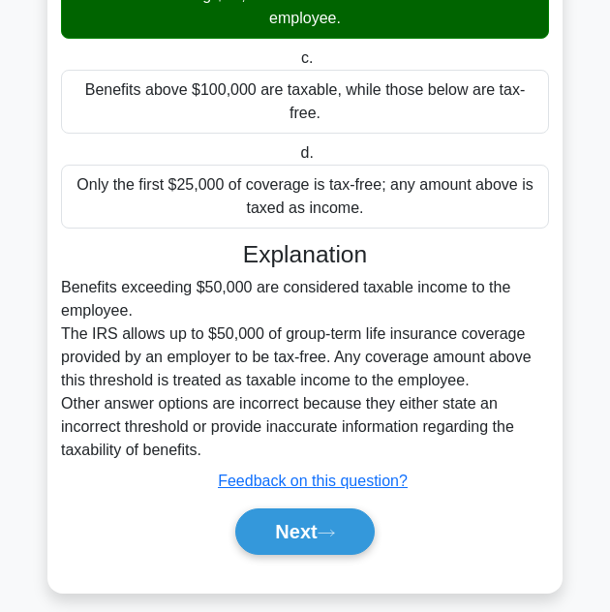
click at [263, 541] on div "Next" at bounding box center [305, 532] width 488 height 62
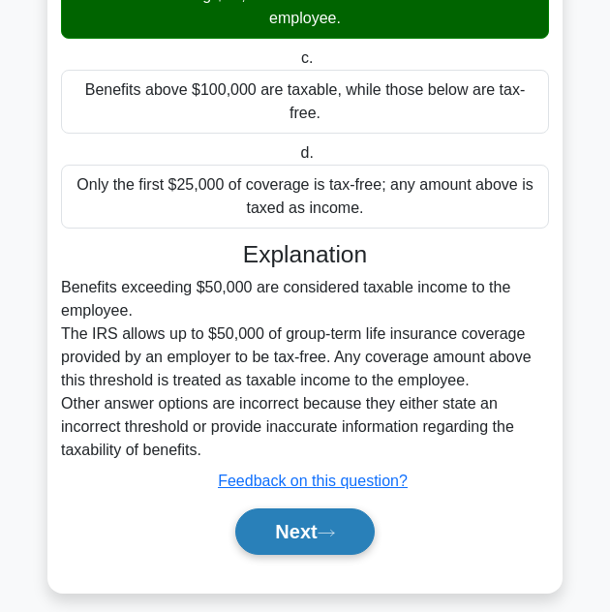
drag, startPoint x: 273, startPoint y: 514, endPoint x: 342, endPoint y: 502, distance: 69.8
click at [274, 513] on button "Next" at bounding box center [304, 532] width 139 height 47
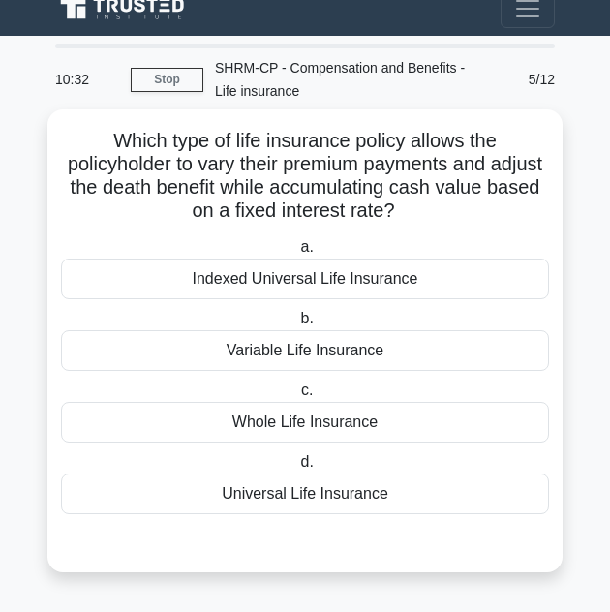
click at [297, 358] on div "Variable Life Insurance" at bounding box center [305, 350] width 488 height 41
click at [297, 326] on input "b. Variable Life Insurance" at bounding box center [297, 319] width 0 height 13
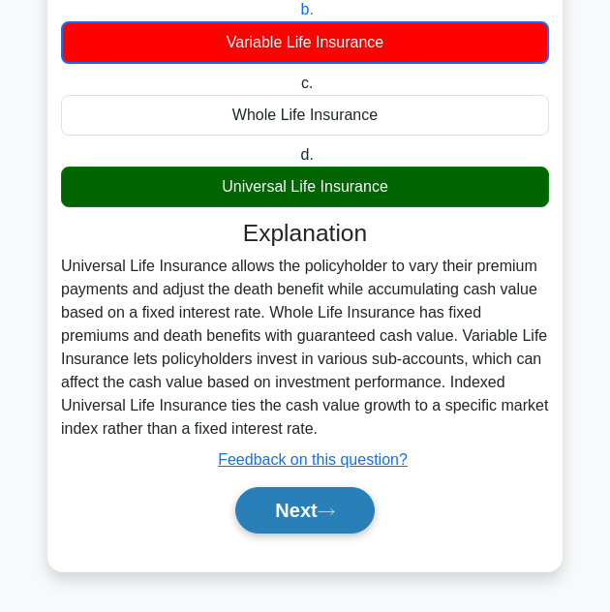
click at [312, 503] on button "Next" at bounding box center [304, 510] width 139 height 47
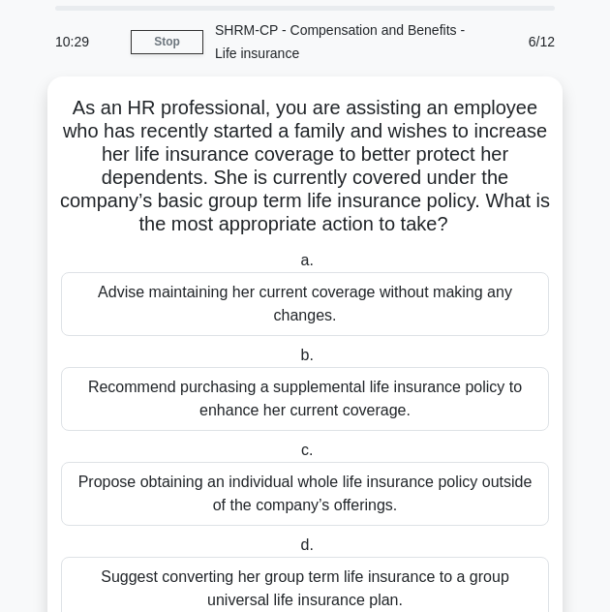
scroll to position [0, 0]
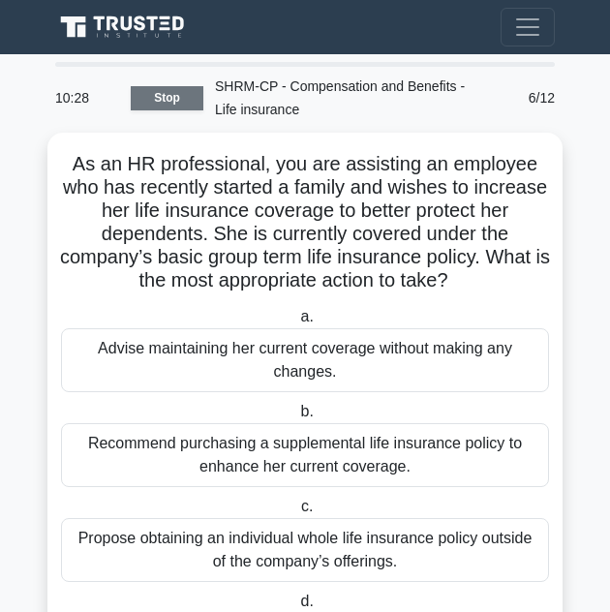
click at [178, 102] on link "Stop" at bounding box center [167, 98] width 73 height 24
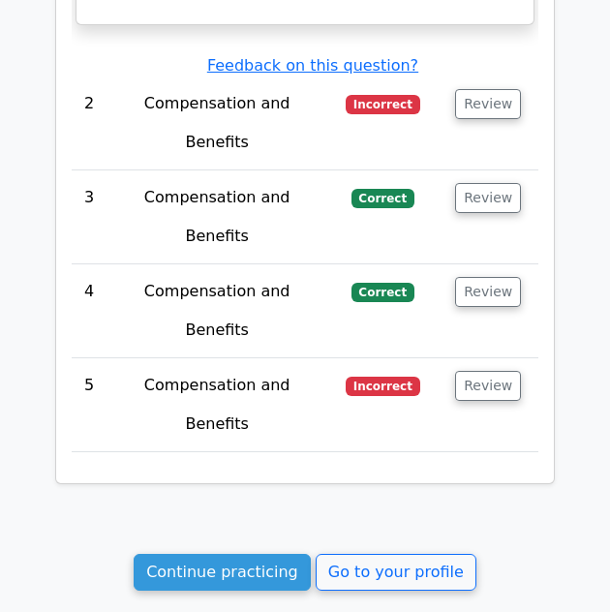
scroll to position [2519, 0]
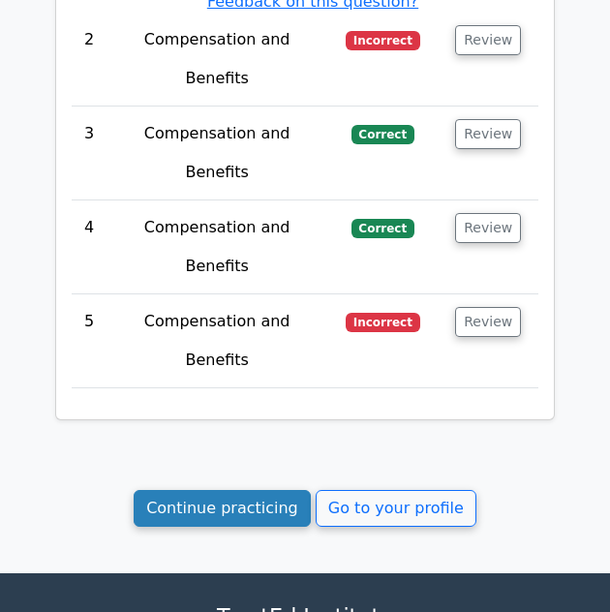
click at [245, 490] on link "Continue practicing" at bounding box center [222, 508] width 177 height 37
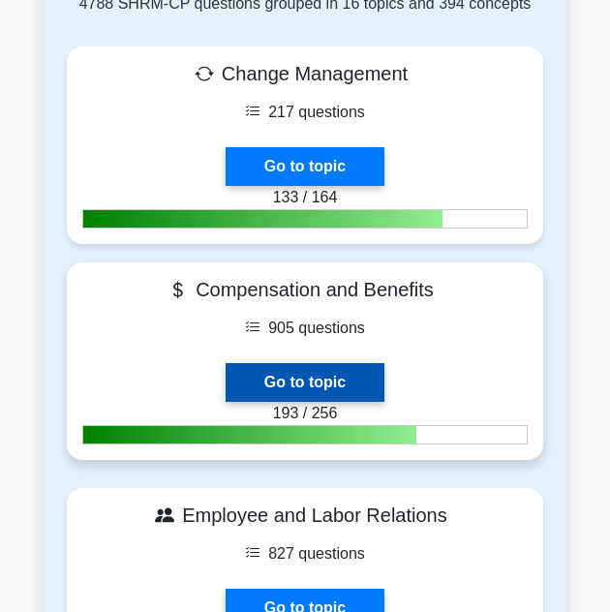
scroll to position [872, 0]
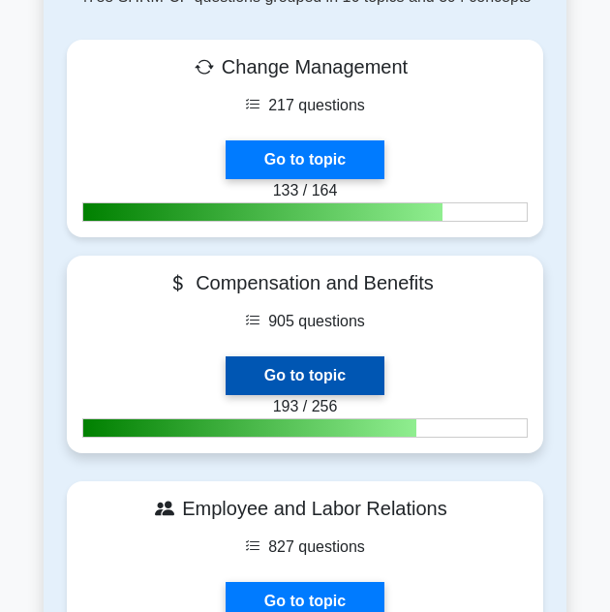
drag, startPoint x: 332, startPoint y: 303, endPoint x: 346, endPoint y: 298, distance: 14.4
click at [332, 357] on link "Go to topic" at bounding box center [305, 376] width 159 height 39
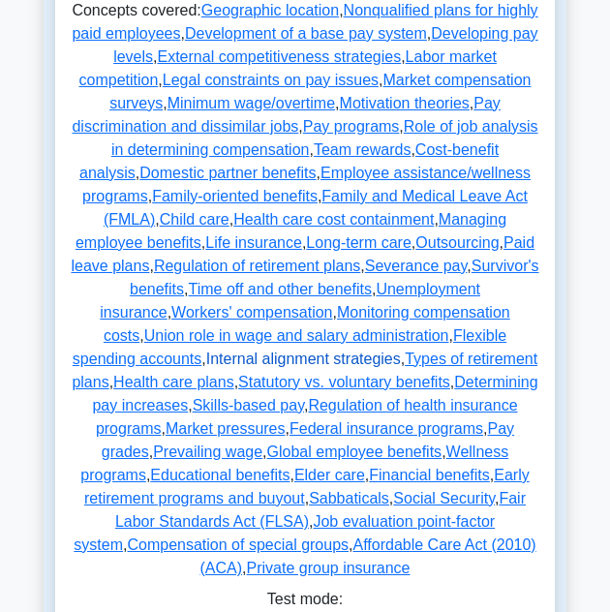
scroll to position [581, 0]
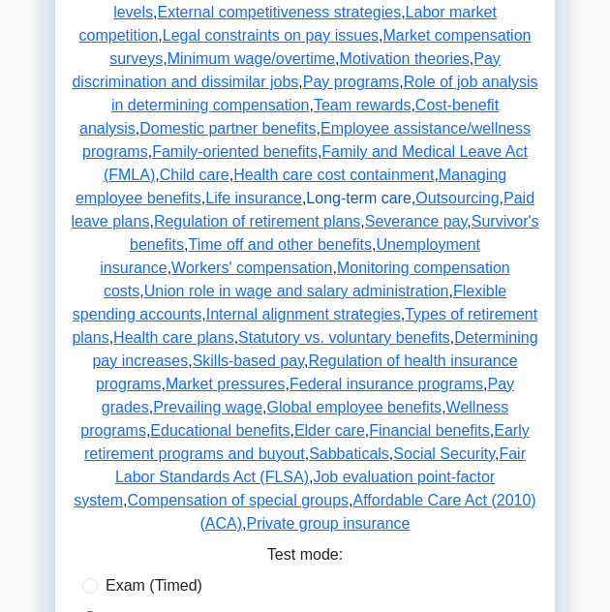
click at [412, 190] on link "Long-term care" at bounding box center [359, 198] width 106 height 16
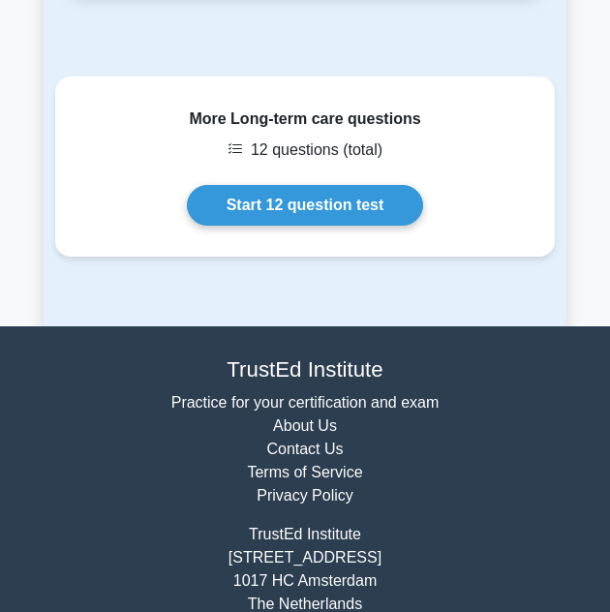
scroll to position [2548, 0]
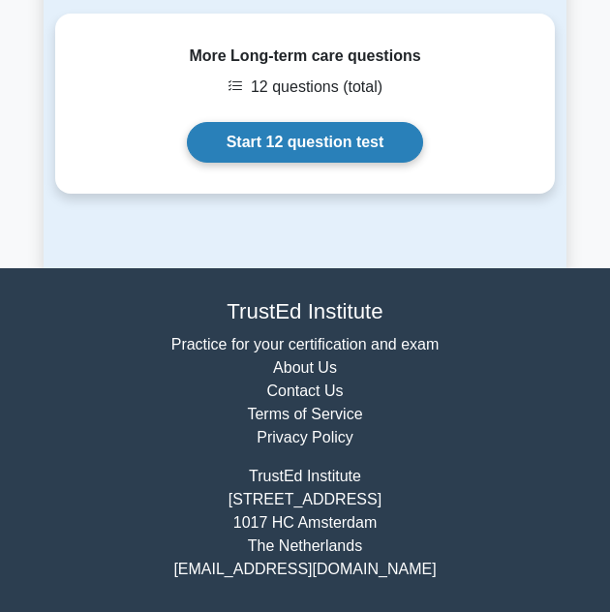
click at [346, 122] on link "Start 12 question test" at bounding box center [305, 142] width 237 height 41
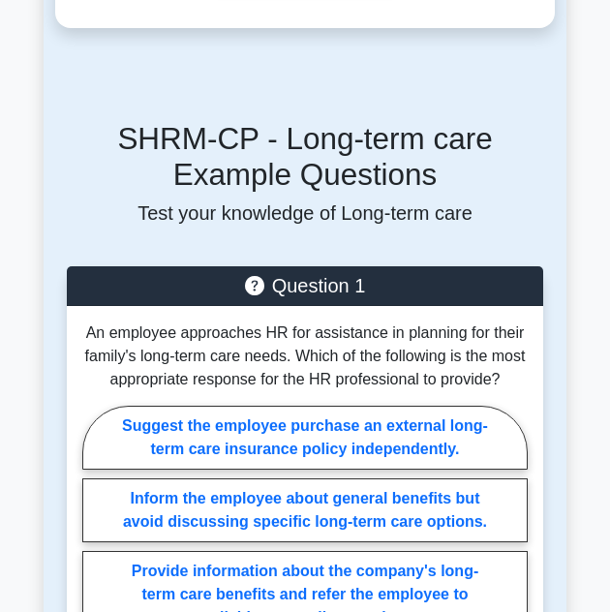
scroll to position [125, 0]
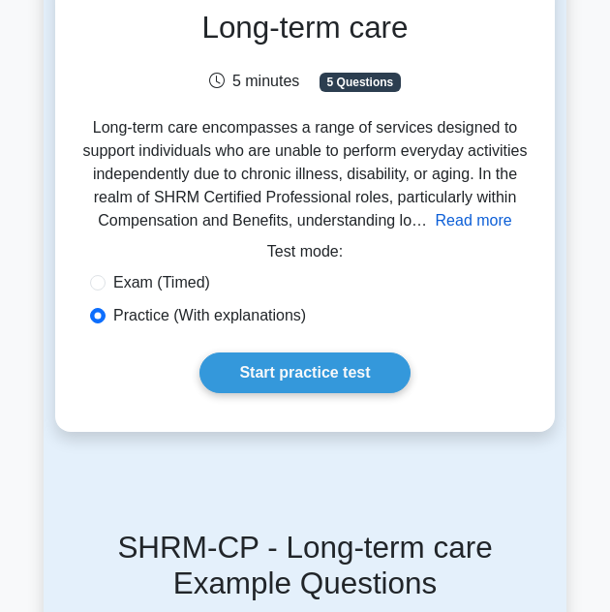
click at [460, 215] on button "Read more" at bounding box center [474, 220] width 77 height 23
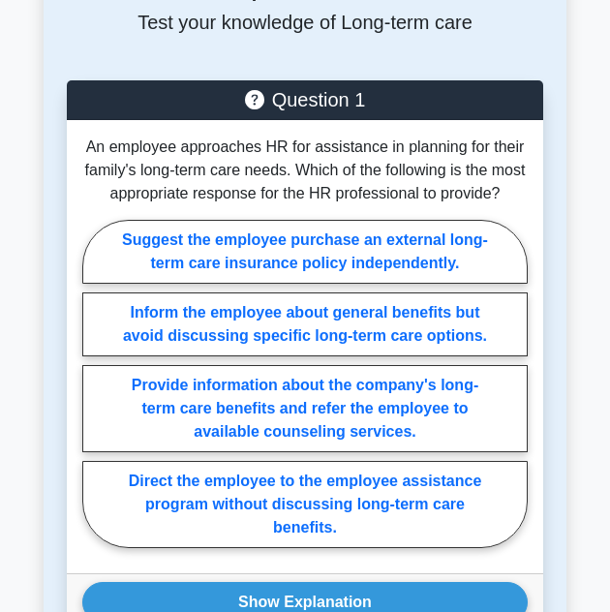
scroll to position [2849, 0]
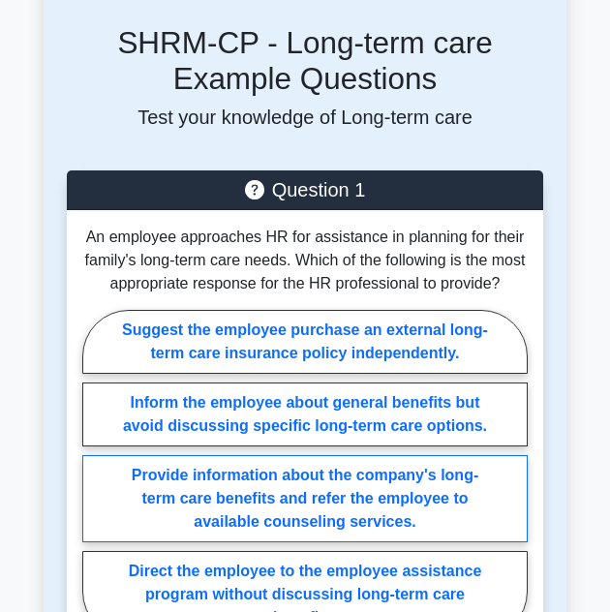
click at [394, 475] on label "Provide information about the company's long-term care benefits and refer the e…" at bounding box center [305, 498] width 446 height 87
click at [95, 475] on input "Provide information about the company's long-term care benefits and refer the e…" at bounding box center [88, 480] width 13 height 13
radio input "true"
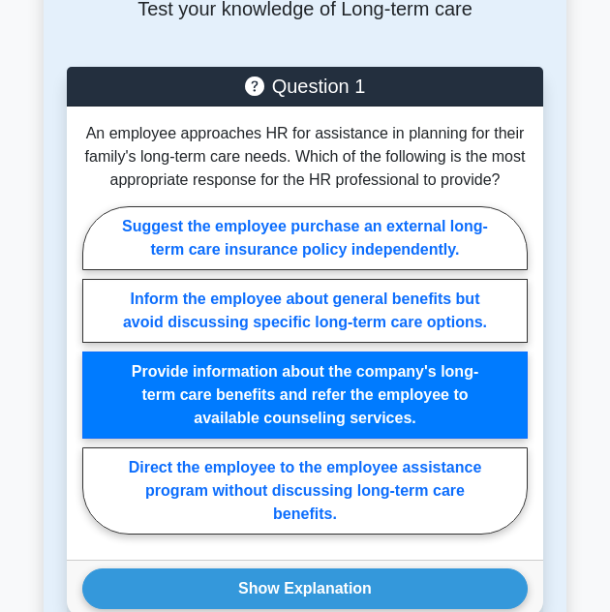
scroll to position [3236, 0]
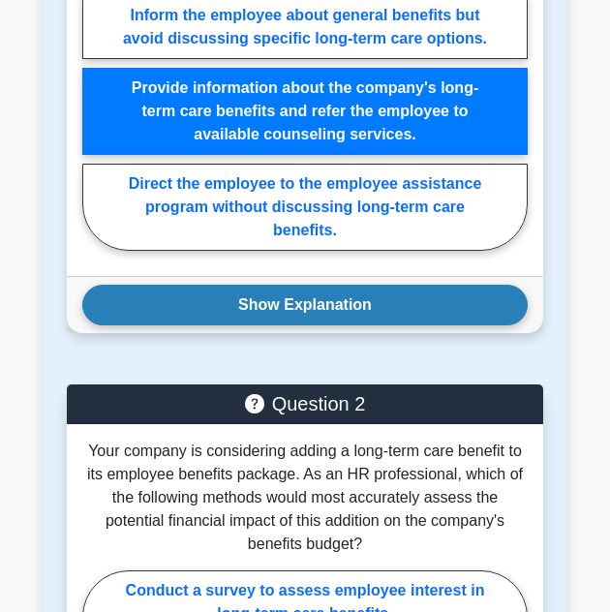
click at [252, 285] on button "Show Explanation" at bounding box center [305, 305] width 446 height 41
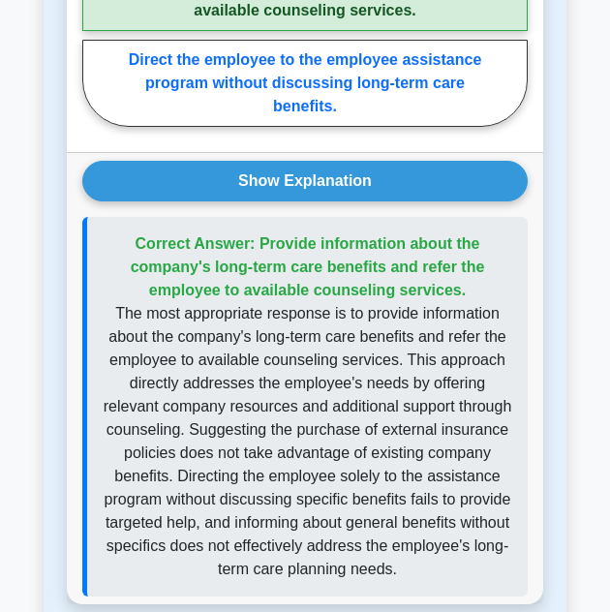
scroll to position [3915, 0]
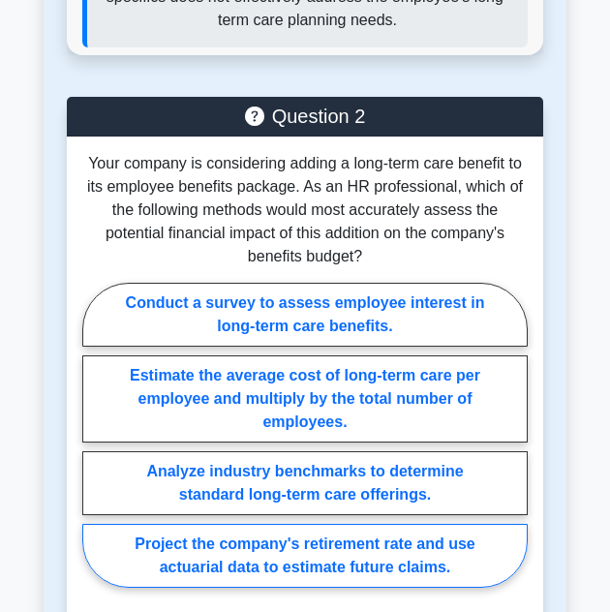
click at [435, 529] on label "Project the company's retirement rate and use actuarial data to estimate future…" at bounding box center [305, 556] width 446 height 64
click at [95, 448] on input "Project the company's retirement rate and use actuarial data to estimate future…" at bounding box center [88, 441] width 13 height 13
radio input "true"
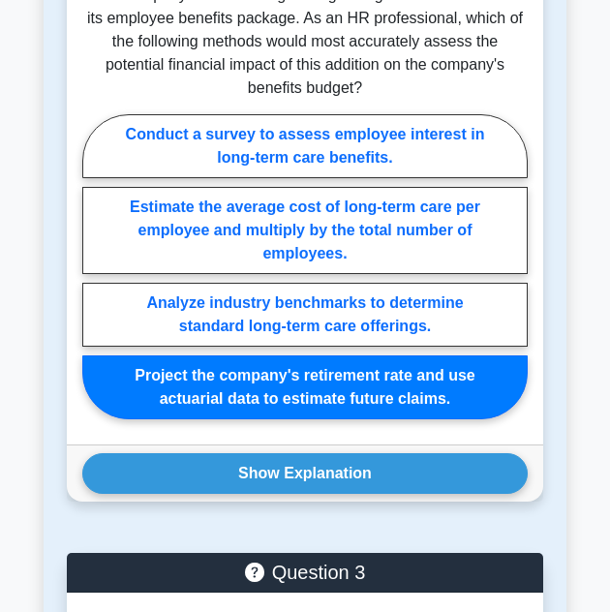
scroll to position [4109, 0]
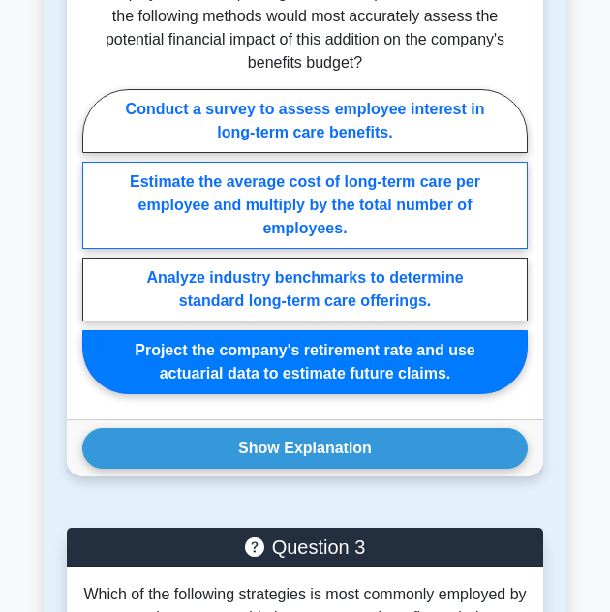
click at [382, 182] on label "Estimate the average cost of long-term care per employee and multiply by the to…" at bounding box center [305, 205] width 446 height 87
click at [95, 241] on input "Estimate the average cost of long-term care per employee and multiply by the to…" at bounding box center [88, 247] width 13 height 13
radio input "true"
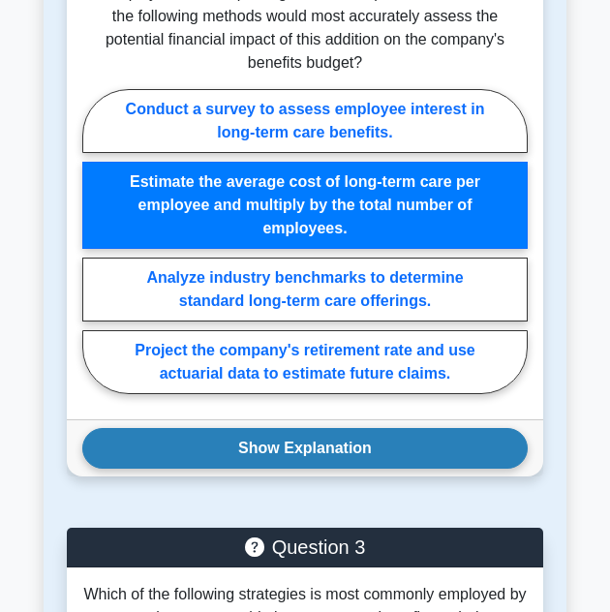
click at [296, 442] on button "Show Explanation" at bounding box center [305, 448] width 446 height 41
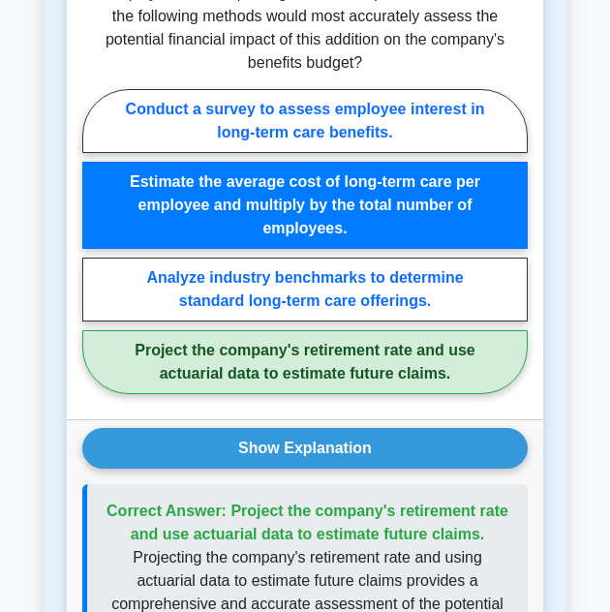
click at [475, 339] on label "Project the company's retirement rate and use actuarial data to estimate future…" at bounding box center [305, 362] width 446 height 64
click at [95, 254] on input "Project the company's retirement rate and use actuarial data to estimate future…" at bounding box center [88, 247] width 13 height 13
radio input "true"
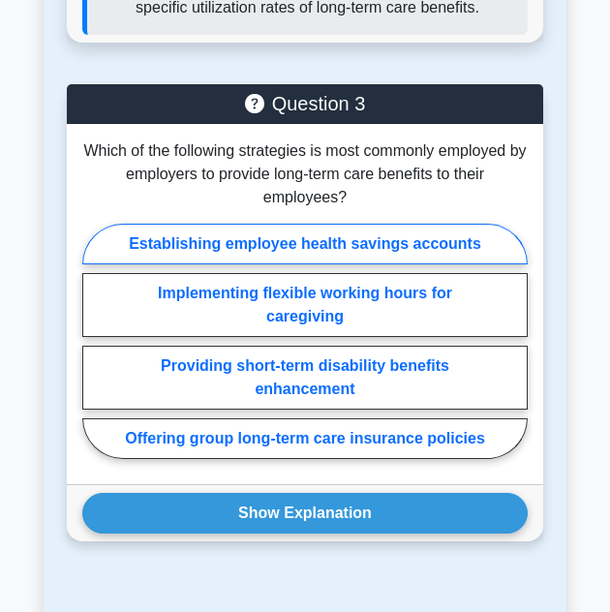
scroll to position [4884, 0]
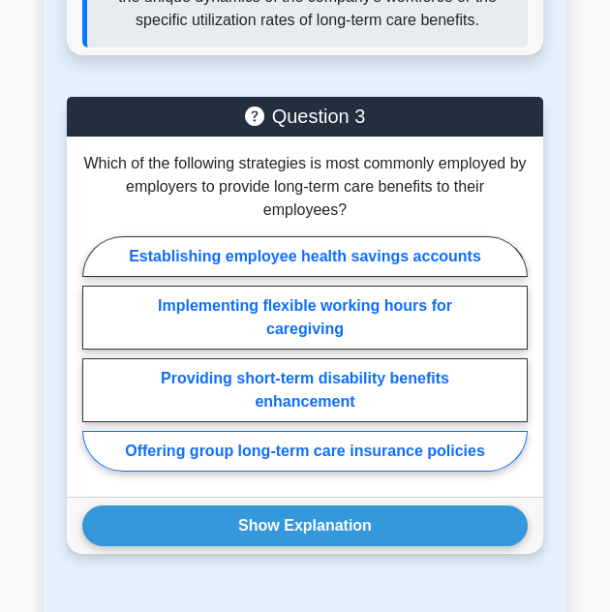
click at [348, 431] on label "Offering group long-term care insurance policies" at bounding box center [305, 451] width 446 height 41
click at [95, 366] on input "Offering group long-term care insurance policies" at bounding box center [88, 360] width 13 height 13
radio input "true"
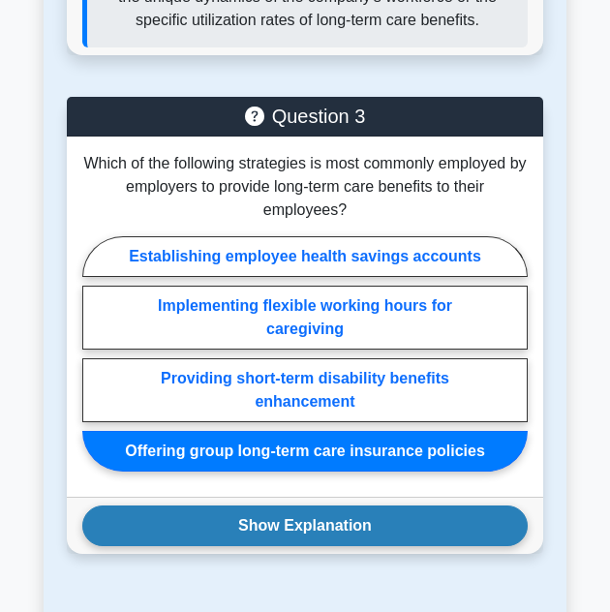
click at [352, 506] on button "Show Explanation" at bounding box center [305, 526] width 446 height 41
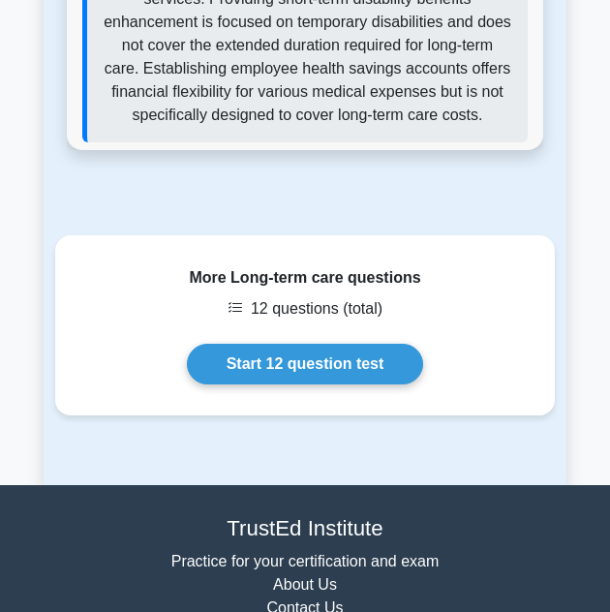
scroll to position [5853, 0]
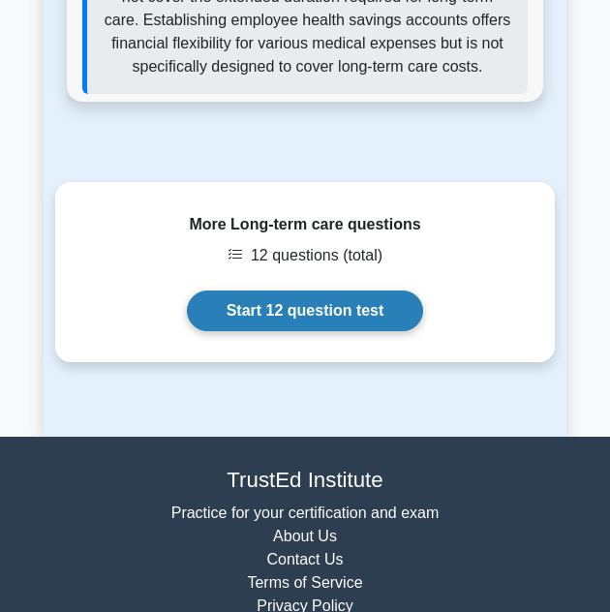
click at [334, 291] on link "Start 12 question test" at bounding box center [305, 311] width 237 height 41
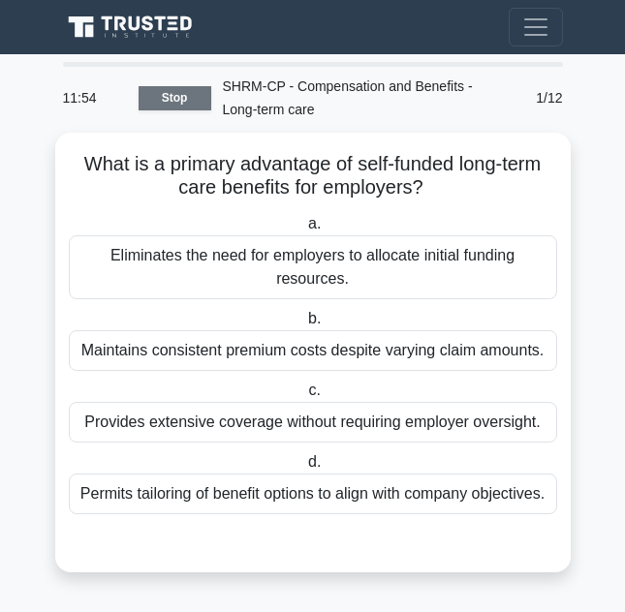
click at [193, 105] on link "Stop" at bounding box center [175, 98] width 73 height 24
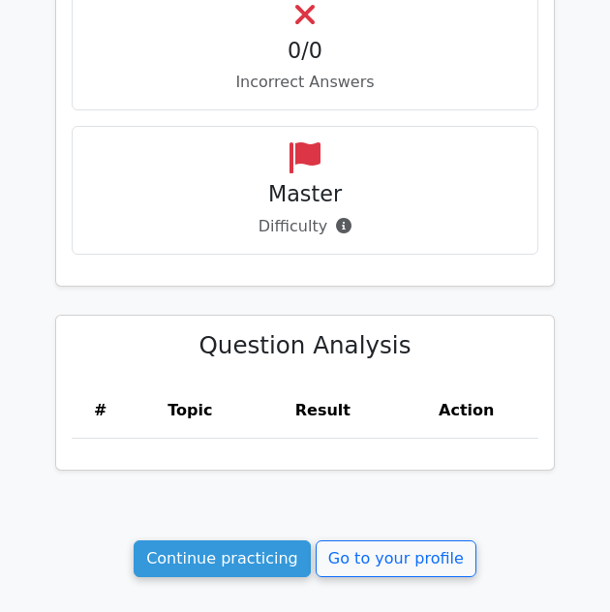
scroll to position [1431, 0]
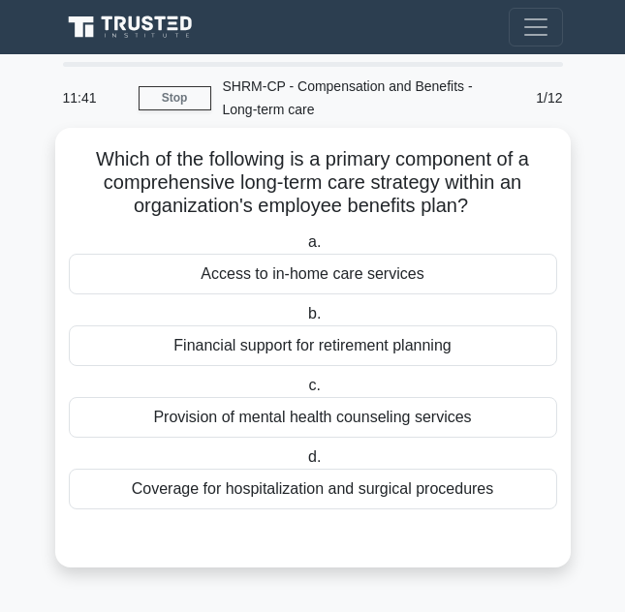
click at [438, 485] on div "Coverage for hospitalization and surgical procedures" at bounding box center [313, 489] width 488 height 41
click at [304, 464] on input "d. Coverage for hospitalization and surgical procedures" at bounding box center [304, 458] width 0 height 13
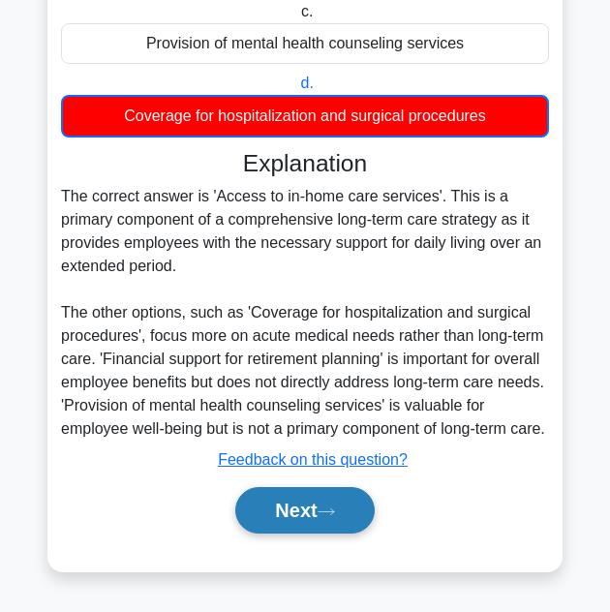
click at [287, 507] on button "Next" at bounding box center [304, 510] width 139 height 47
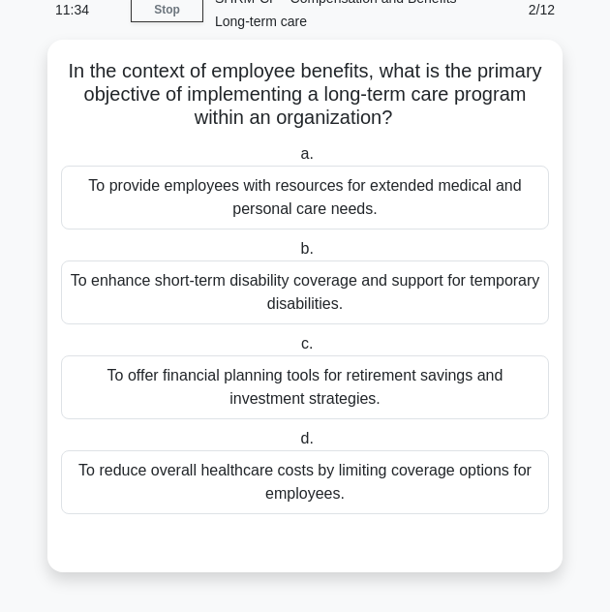
click at [339, 167] on div "To provide employees with resources for extended medical and personal care need…" at bounding box center [305, 198] width 488 height 64
click at [297, 161] on input "a. To provide employees with resources for extended medical and personal care n…" at bounding box center [297, 154] width 0 height 13
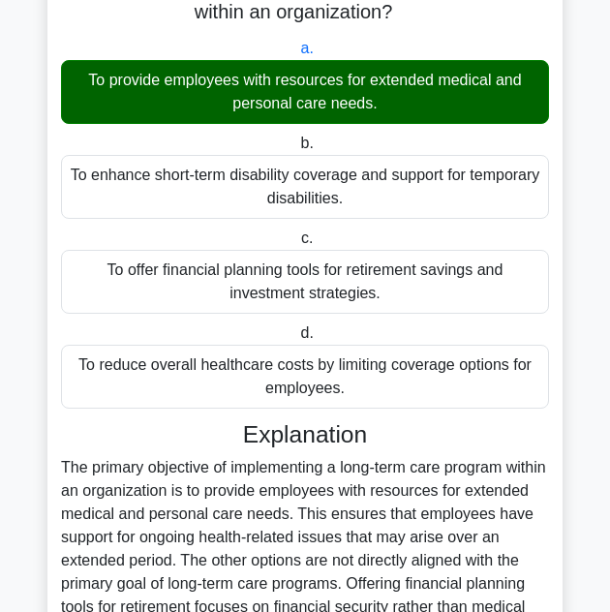
scroll to position [467, 0]
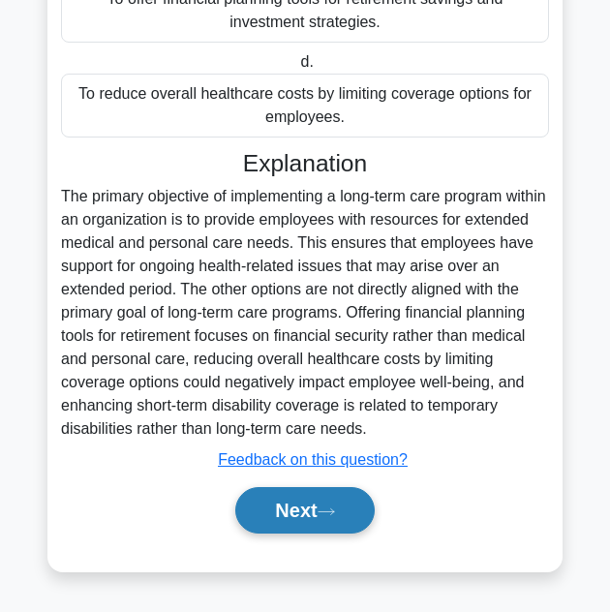
click at [302, 503] on button "Next" at bounding box center [304, 510] width 139 height 47
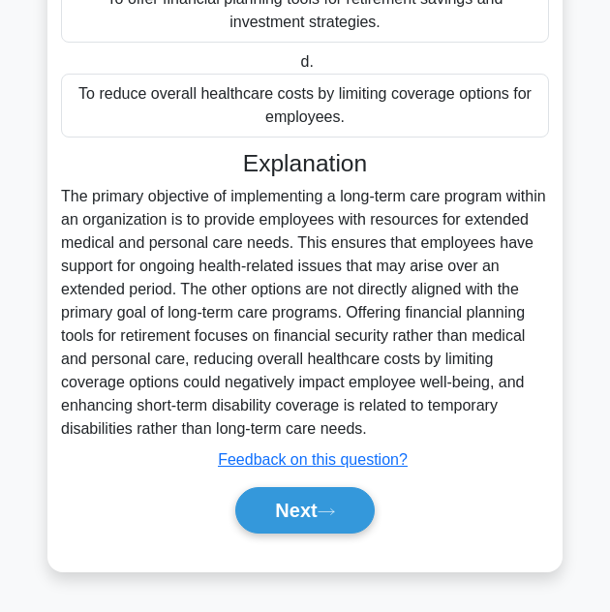
scroll to position [0, 0]
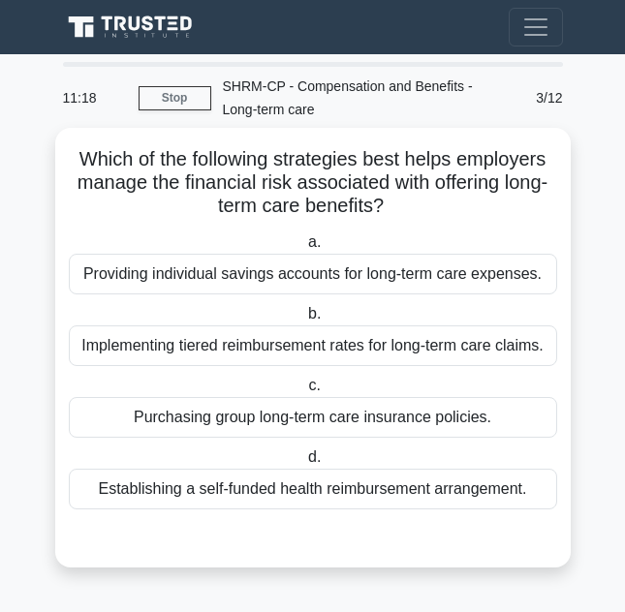
click at [293, 341] on div "Implementing tiered reimbursement rates for long-term care claims." at bounding box center [313, 346] width 488 height 41
click at [304, 321] on input "b. Implementing tiered reimbursement rates for long-term care claims." at bounding box center [304, 314] width 0 height 13
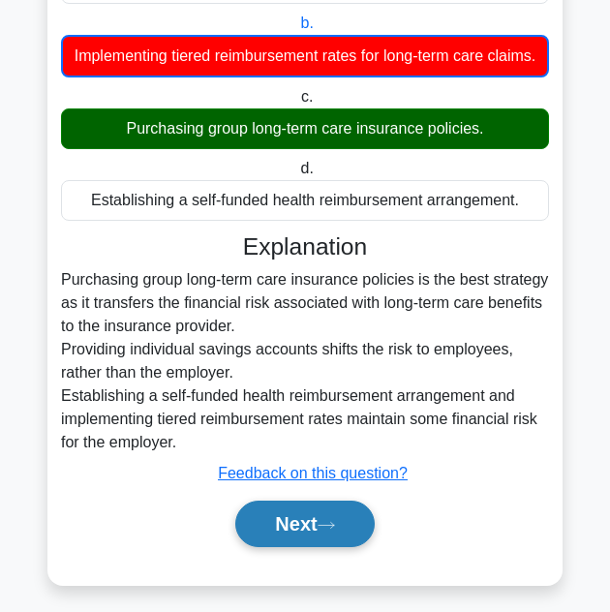
click at [268, 529] on button "Next" at bounding box center [304, 524] width 139 height 47
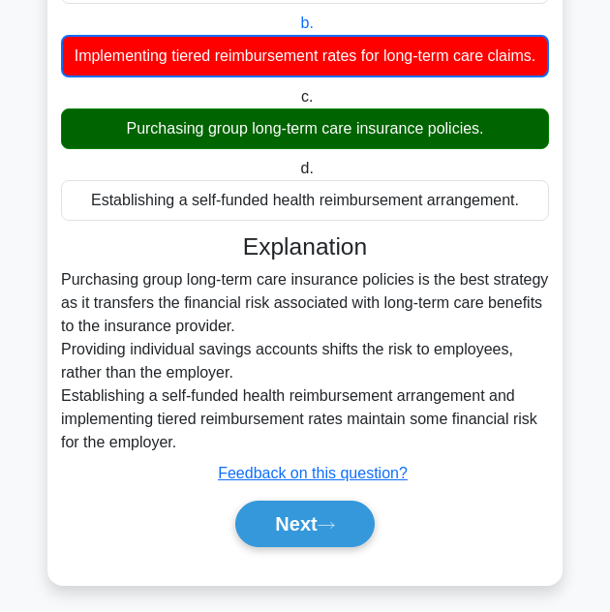
scroll to position [19, 0]
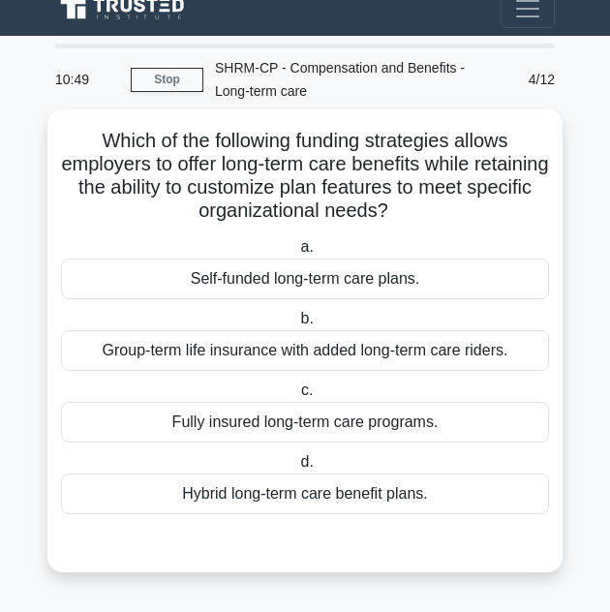
click at [435, 359] on div "Group-term life insurance with added long-term care riders." at bounding box center [305, 350] width 488 height 41
click at [297, 326] on input "b. Group-term life insurance with added long-term care riders." at bounding box center [297, 319] width 0 height 13
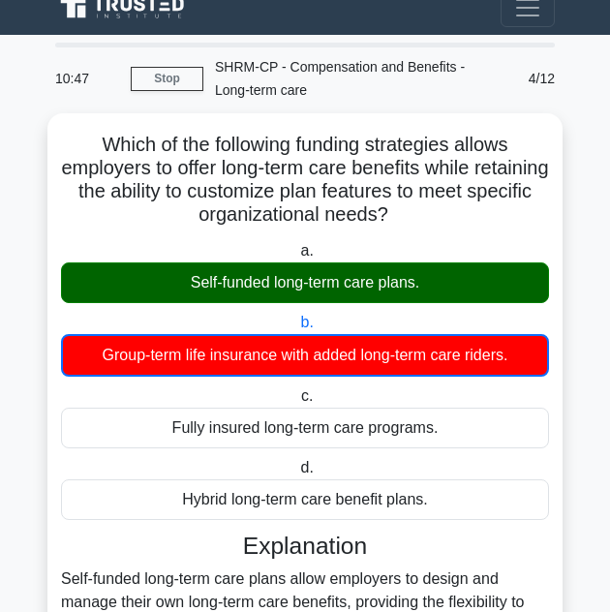
click at [210, 87] on div "SHRM-CP - Compensation and Benefits - Long-term care" at bounding box center [341, 78] width 276 height 62
click at [196, 77] on link "Stop" at bounding box center [167, 79] width 73 height 24
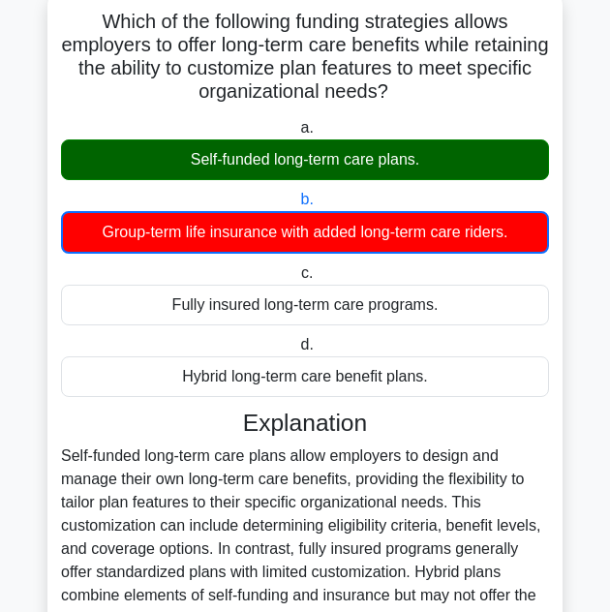
scroll to position [0, 0]
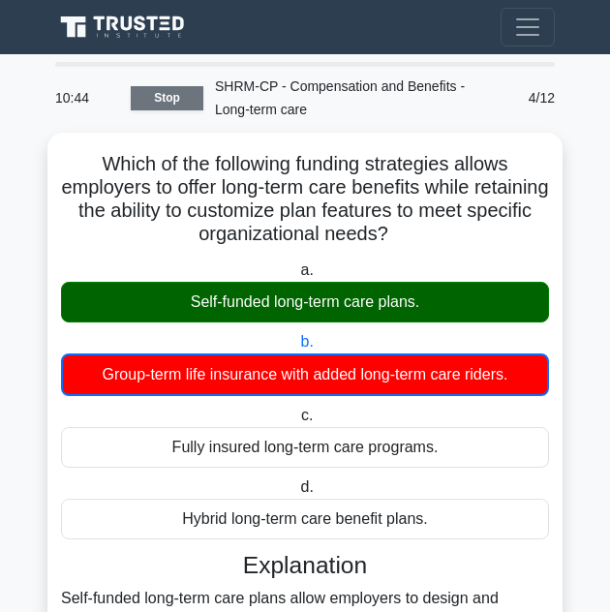
click at [161, 98] on link "Stop" at bounding box center [167, 98] width 73 height 24
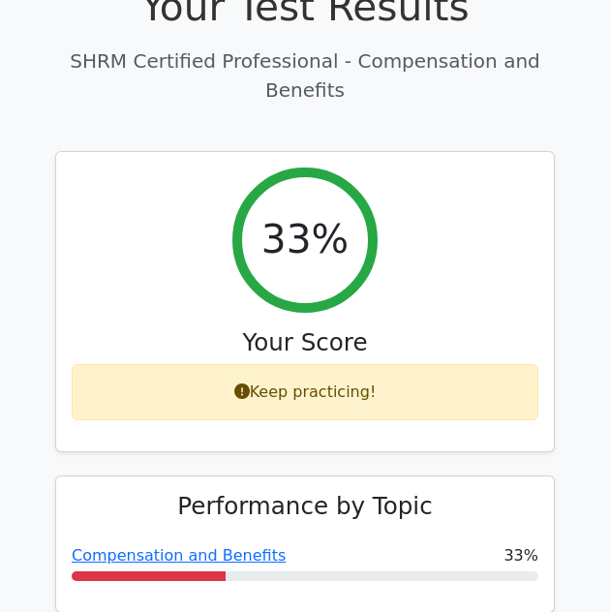
scroll to position [132, 0]
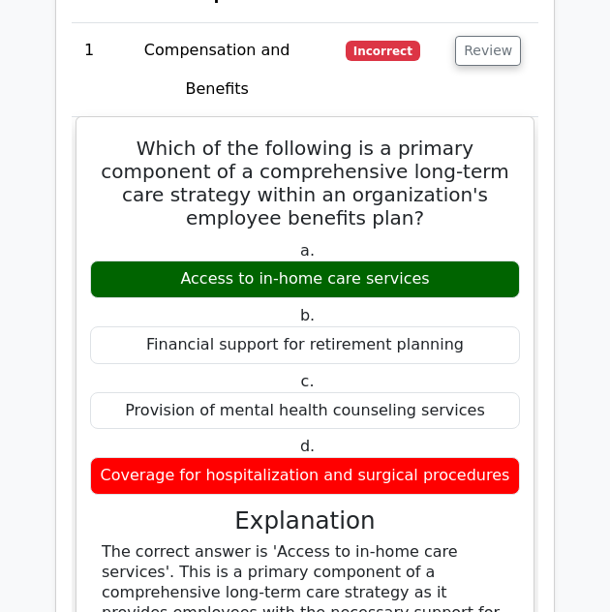
scroll to position [2423, 0]
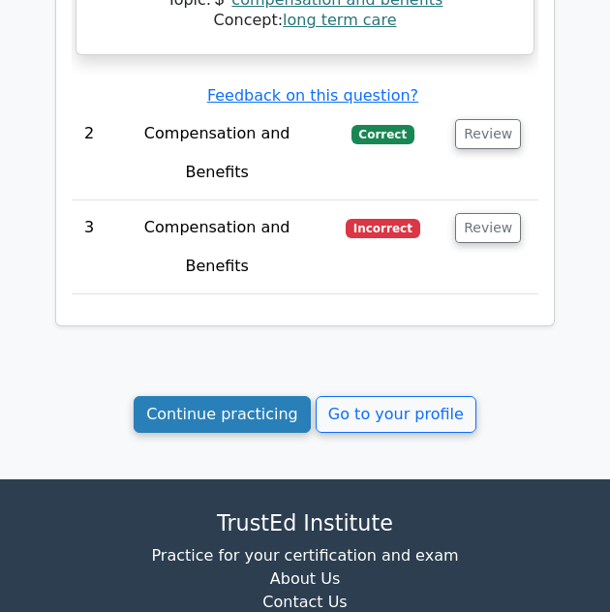
click at [215, 396] on link "Continue practicing" at bounding box center [222, 414] width 177 height 37
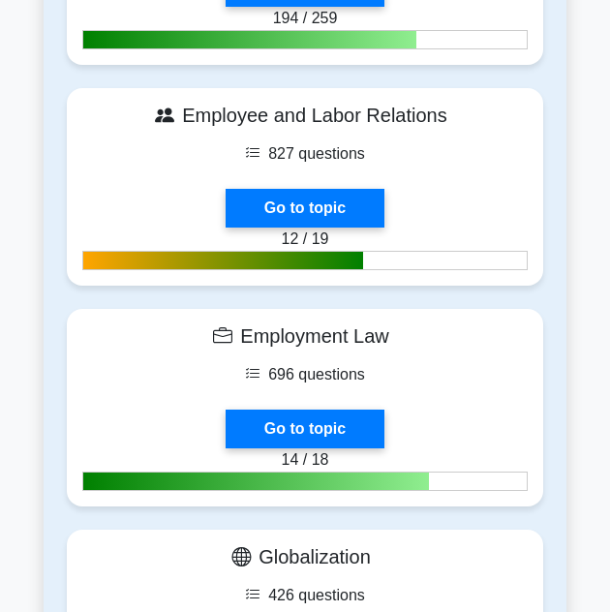
scroll to position [1260, 0]
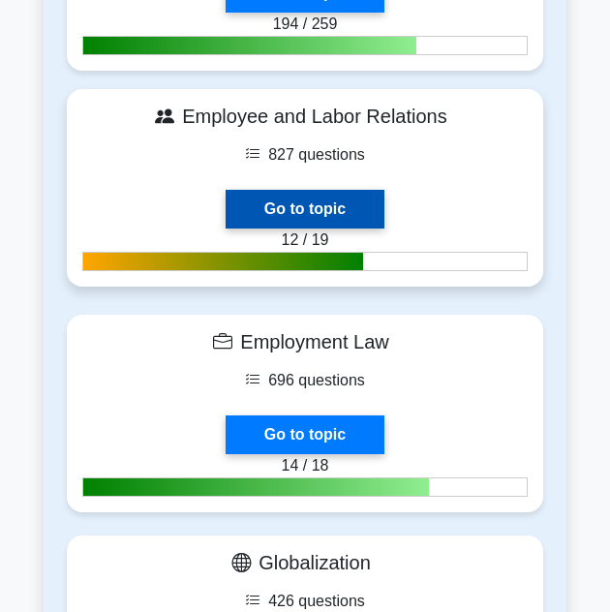
click at [291, 190] on link "Go to topic" at bounding box center [305, 209] width 159 height 39
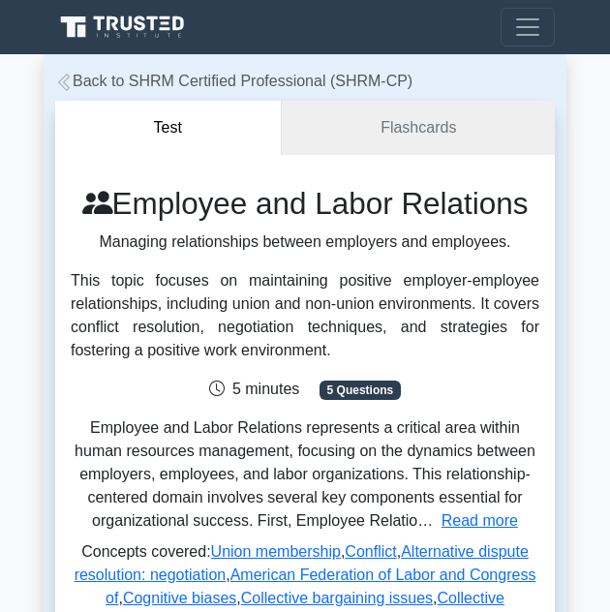
click at [133, 84] on link "Back to SHRM Certified Professional (SHRM-CP)" at bounding box center [234, 81] width 358 height 16
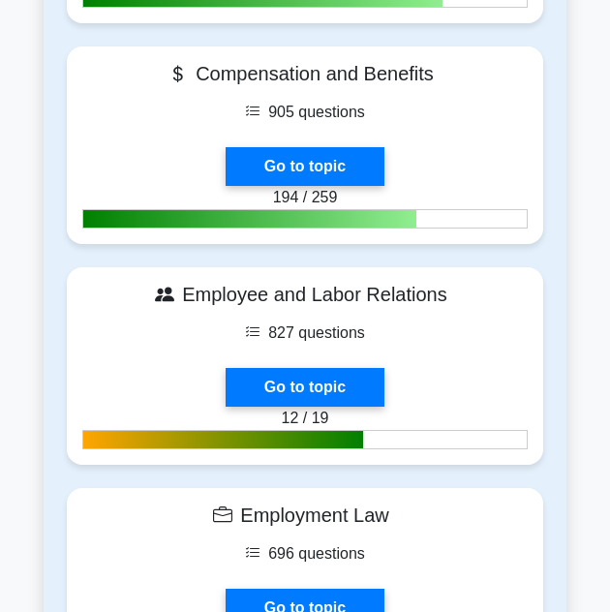
scroll to position [969, 0]
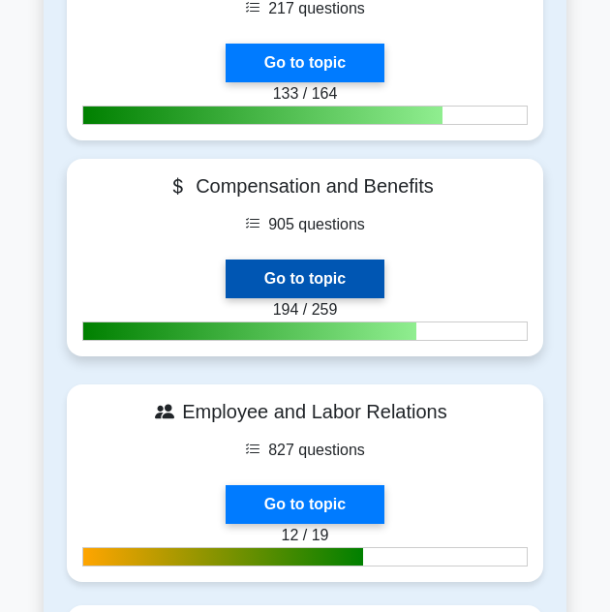
click at [265, 260] on link "Go to topic" at bounding box center [305, 279] width 159 height 39
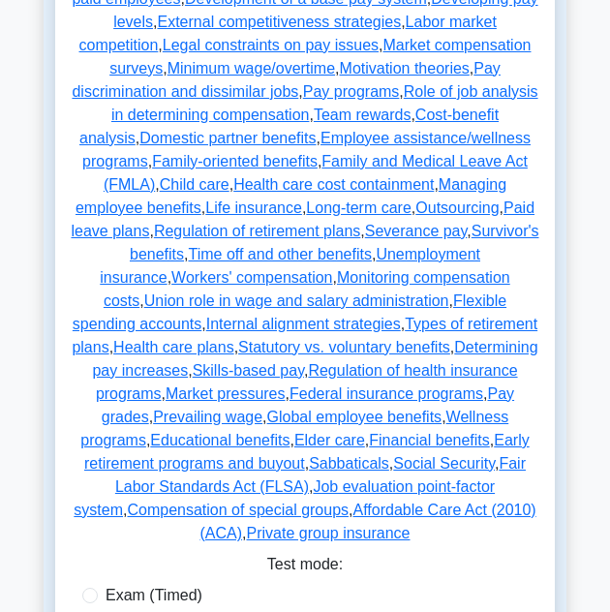
scroll to position [581, 0]
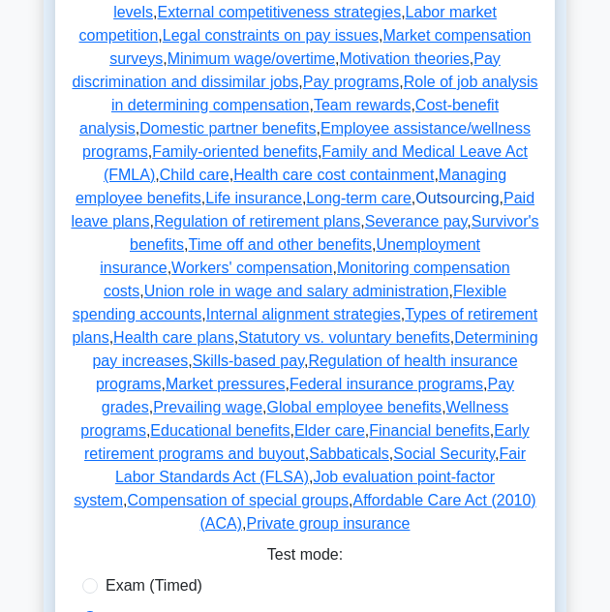
click at [416, 201] on link "Outsourcing" at bounding box center [457, 198] width 83 height 16
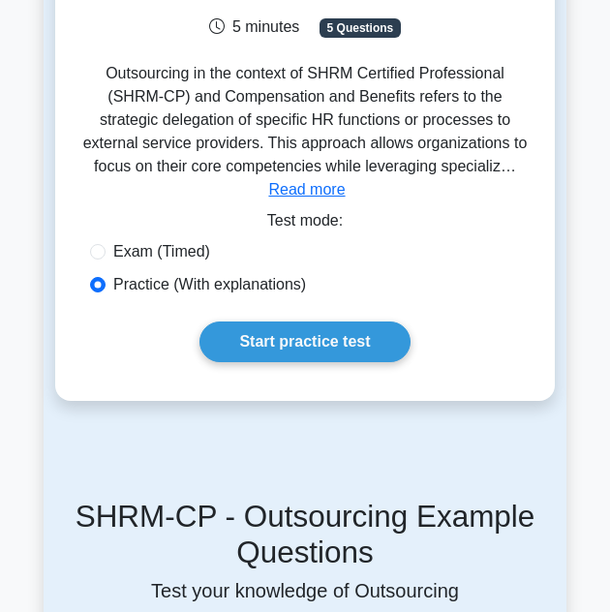
scroll to position [194, 0]
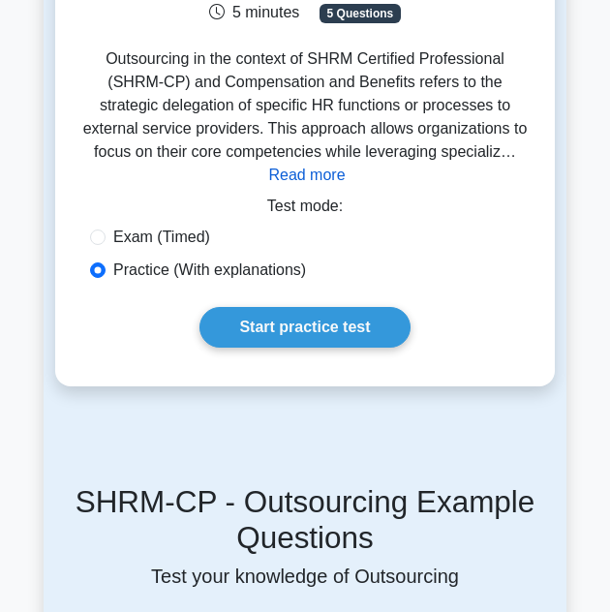
click at [345, 164] on button "Read more" at bounding box center [306, 175] width 77 height 23
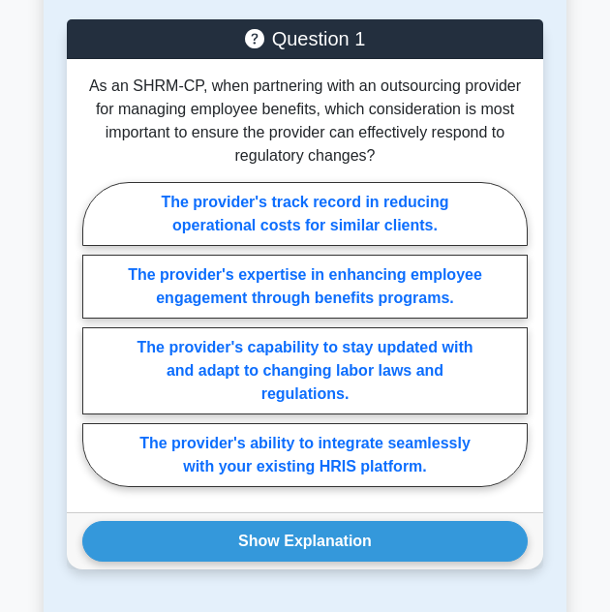
scroll to position [2722, 0]
